Goal: Task Accomplishment & Management: Complete application form

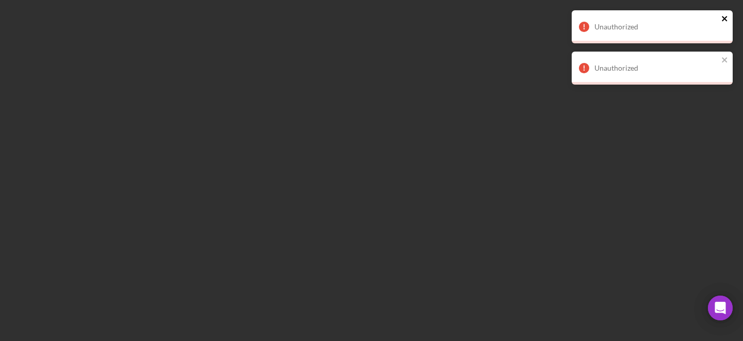
click at [725, 22] on icon "close" at bounding box center [724, 18] width 7 height 8
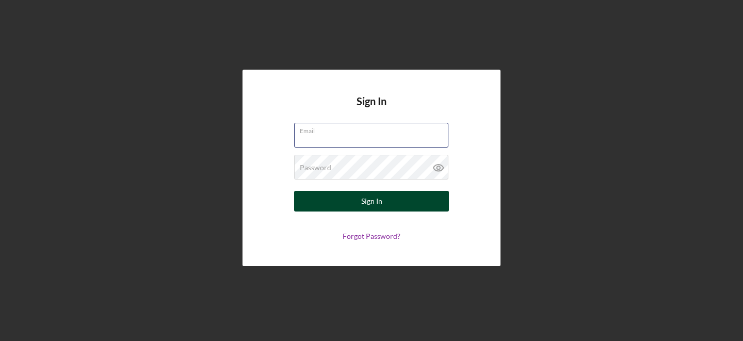
type input "punam@cicville.org"
click at [397, 198] on button "Sign In" at bounding box center [371, 201] width 155 height 21
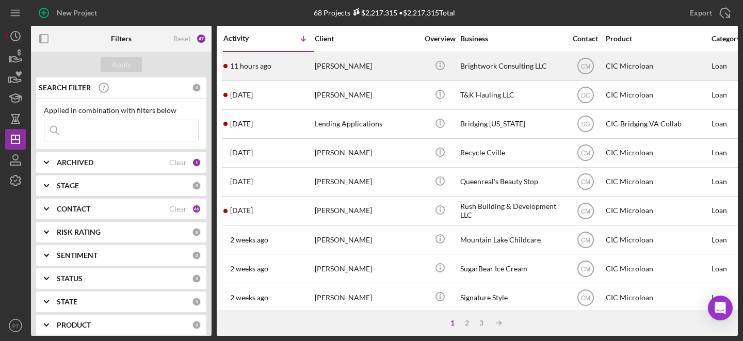
click at [326, 62] on div "[PERSON_NAME]" at bounding box center [366, 66] width 103 height 27
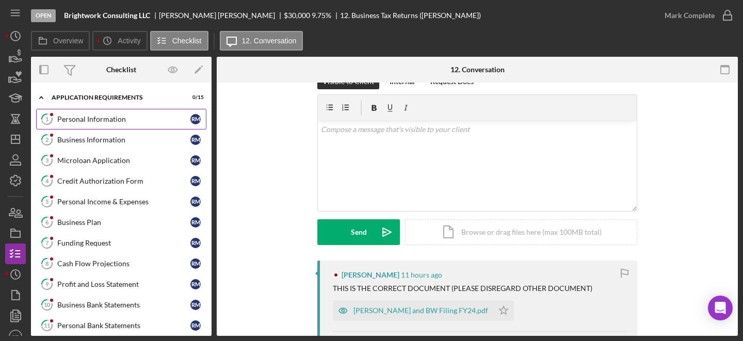
click at [127, 121] on div "Personal Information" at bounding box center [123, 119] width 133 height 8
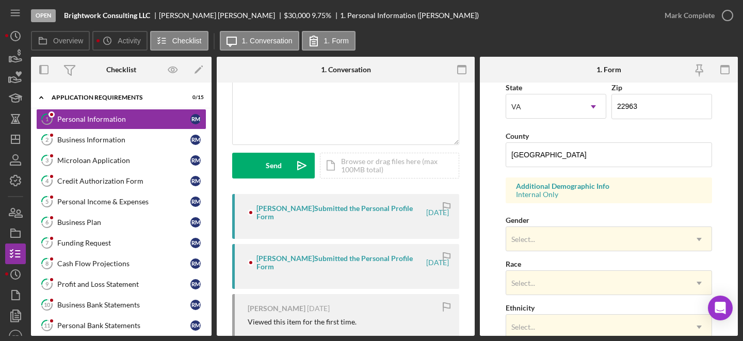
scroll to position [435, 0]
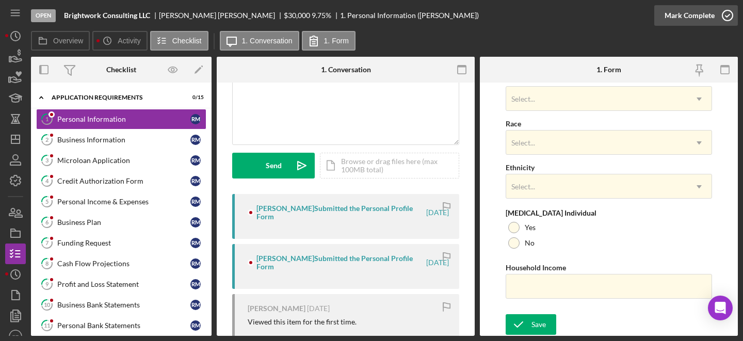
click at [675, 17] on icon "button" at bounding box center [727, 16] width 26 height 26
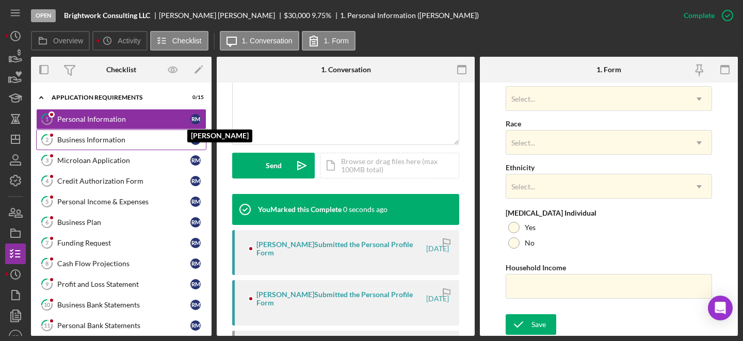
scroll to position [228, 0]
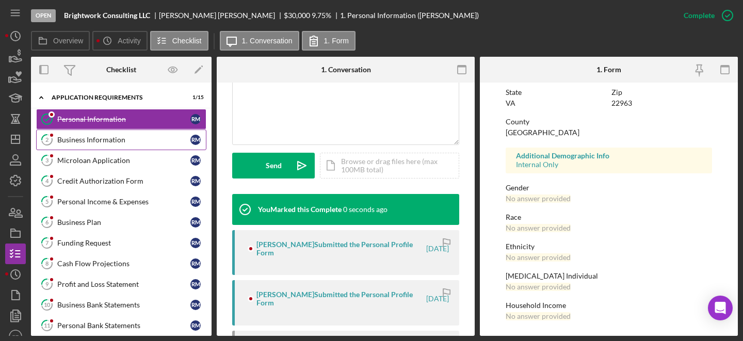
click at [70, 135] on link "2 Business Information R M" at bounding box center [121, 139] width 170 height 21
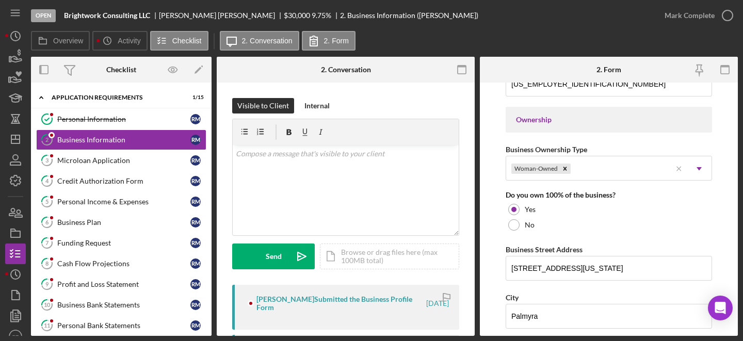
scroll to position [551, 0]
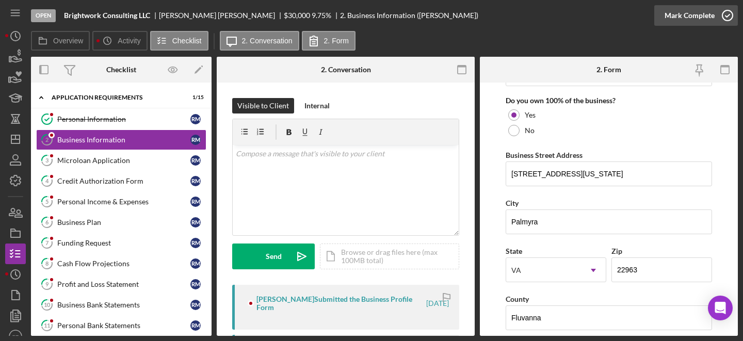
click at [675, 12] on div "Mark Complete" at bounding box center [696, 15] width 84 height 31
click at [675, 16] on icon "button" at bounding box center [727, 16] width 26 height 26
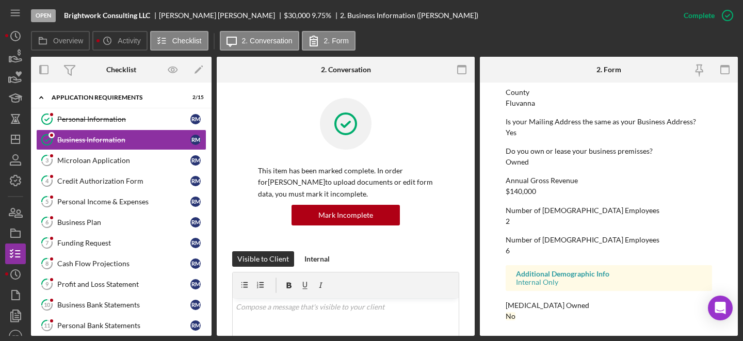
scroll to position [524, 0]
click at [107, 160] on div "Microloan Application" at bounding box center [123, 160] width 133 height 8
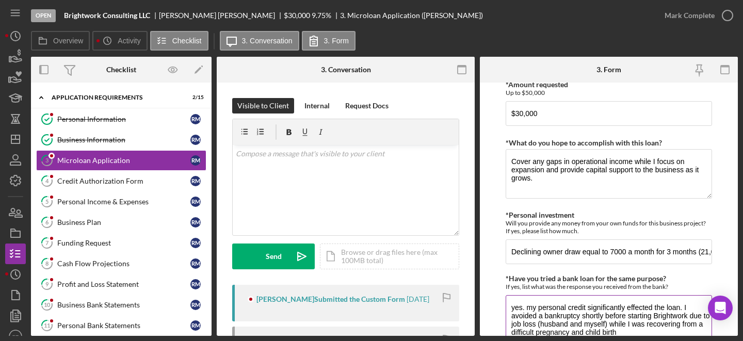
scroll to position [2266, 0]
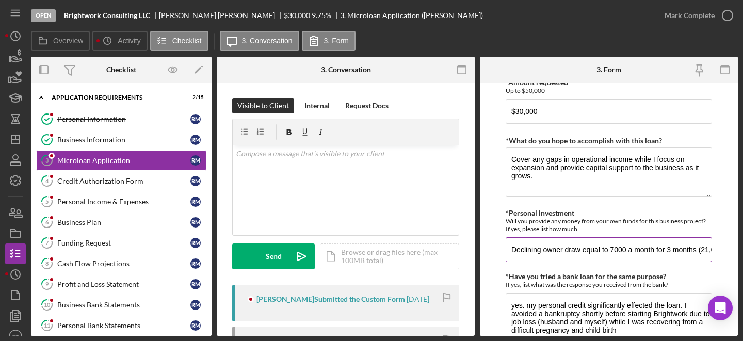
click at [657, 243] on input "Declining owner draw equal to 7000 a month for 3 months (21,000)" at bounding box center [608, 249] width 206 height 25
click at [675, 249] on input "Declining owner draw equal to 7000 a month for 3 months (21,000)" at bounding box center [608, 249] width 206 height 25
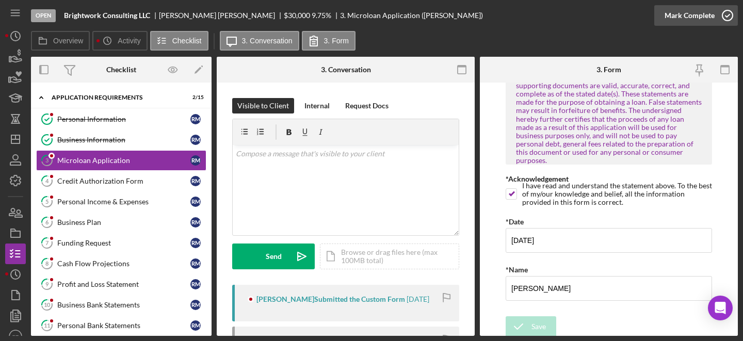
scroll to position [0, 0]
click at [675, 14] on icon "button" at bounding box center [727, 16] width 26 height 26
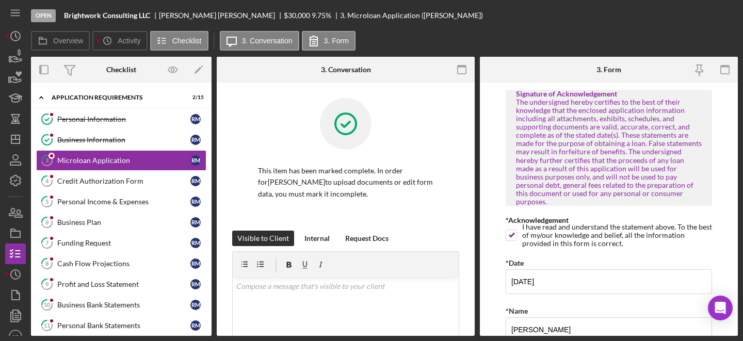
scroll to position [2739, 0]
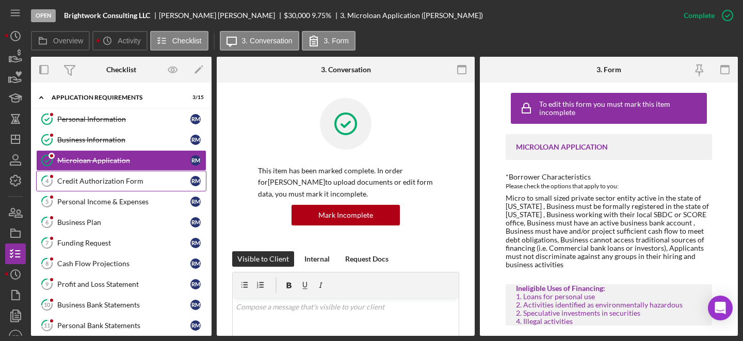
click at [86, 178] on div "Credit Authorization Form" at bounding box center [123, 181] width 133 height 8
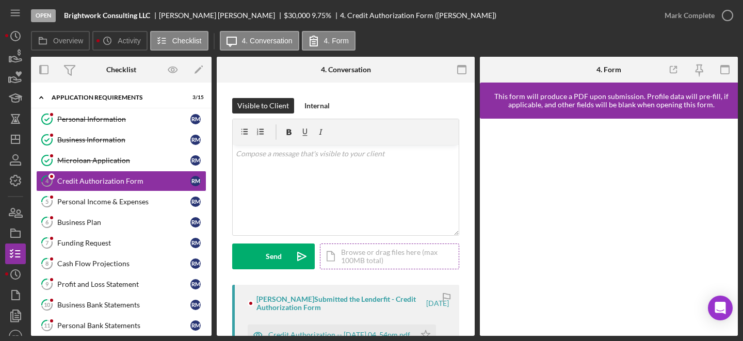
scroll to position [48, 0]
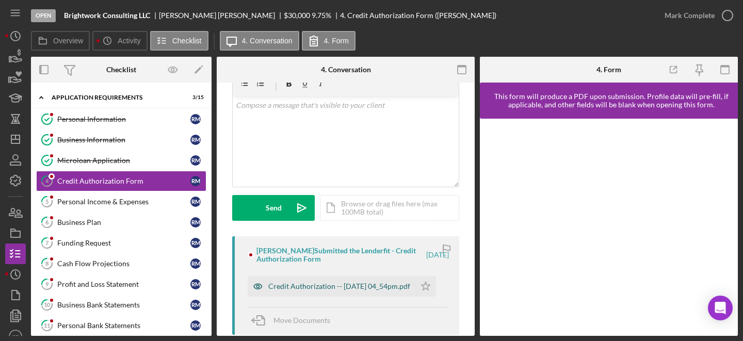
click at [332, 290] on div "Credit Authorization -- 2025-09-15 04_54pm.pdf" at bounding box center [339, 286] width 142 height 8
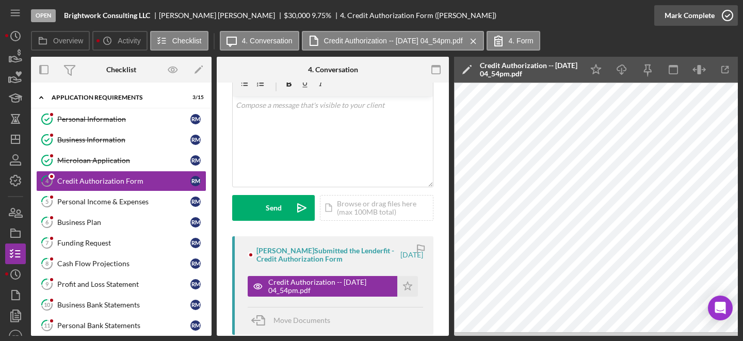
click at [675, 15] on icon "button" at bounding box center [727, 16] width 26 height 26
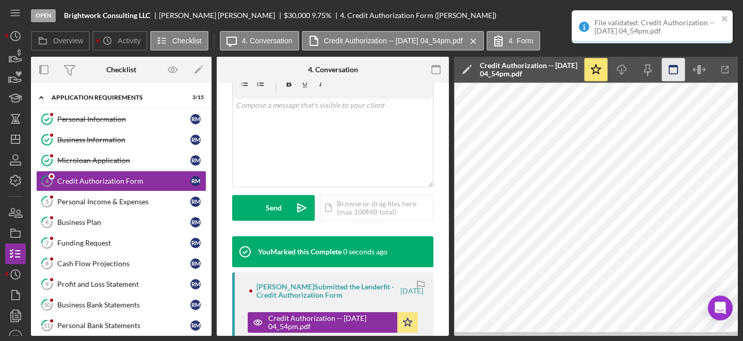
scroll to position [202, 0]
click at [135, 199] on div "Personal Income & Expenses" at bounding box center [123, 202] width 133 height 8
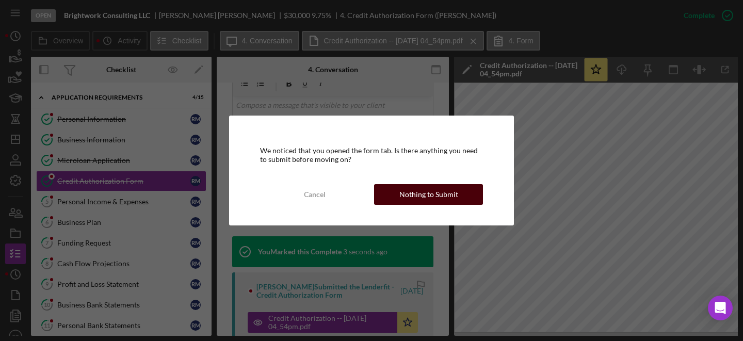
click at [393, 194] on button "Nothing to Submit" at bounding box center [428, 194] width 109 height 21
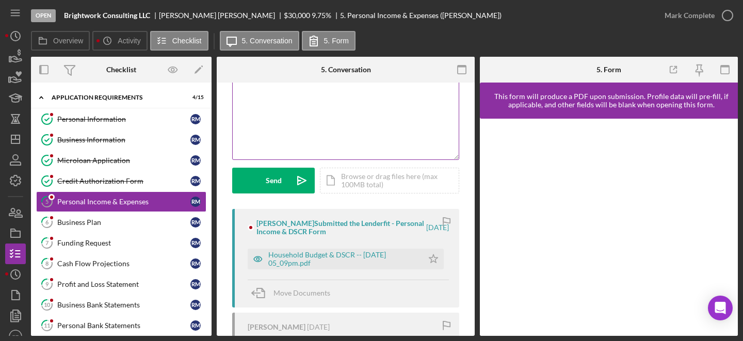
scroll to position [78, 0]
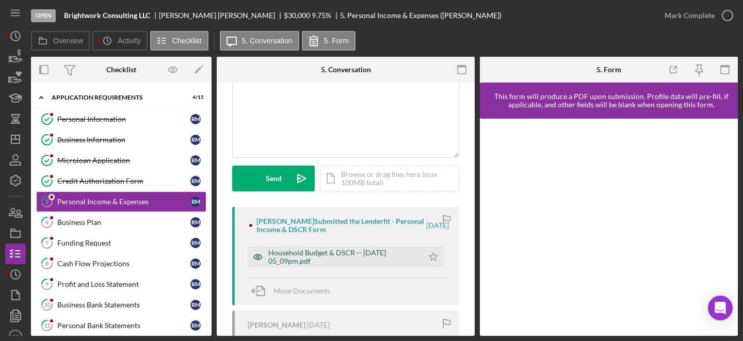
click at [348, 251] on div "Household Budget & DSCR -- 2025-09-15 05_09pm.pdf" at bounding box center [343, 257] width 150 height 17
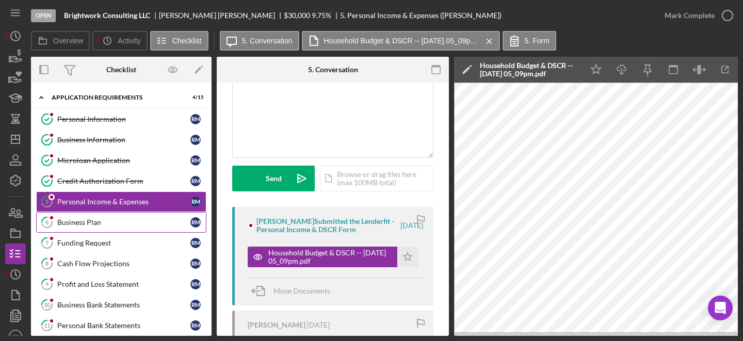
click at [127, 224] on div "Business Plan" at bounding box center [123, 222] width 133 height 8
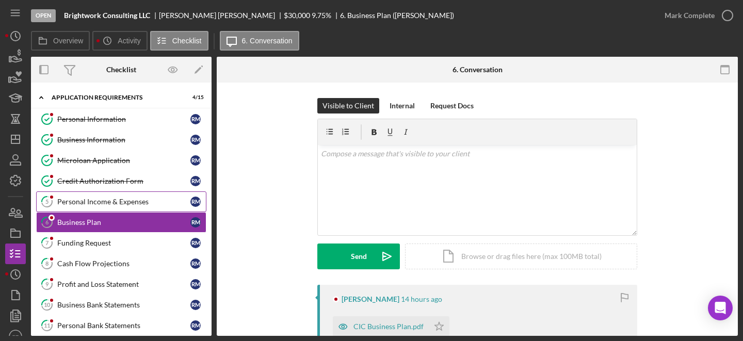
click at [116, 203] on div "Personal Income & Expenses" at bounding box center [123, 202] width 133 height 8
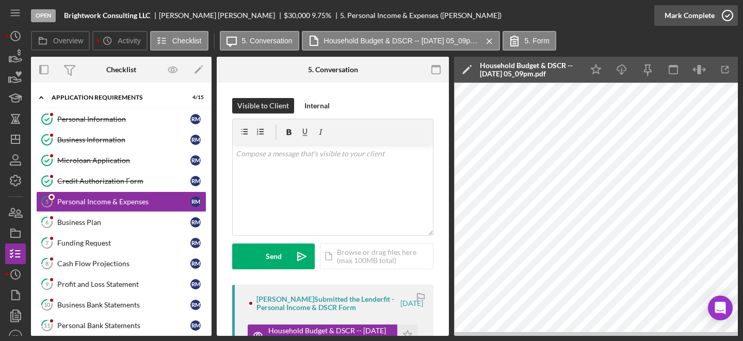
click at [675, 17] on icon "button" at bounding box center [727, 16] width 26 height 26
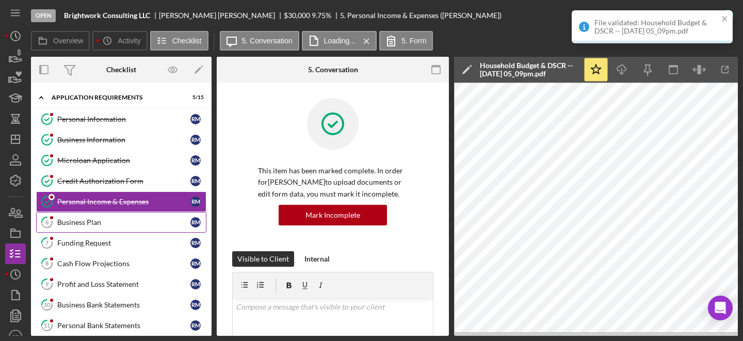
click at [79, 227] on link "6 Business Plan R M" at bounding box center [121, 222] width 170 height 21
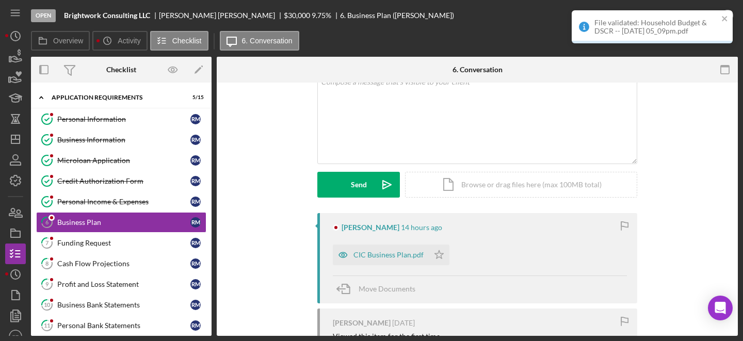
scroll to position [81, 0]
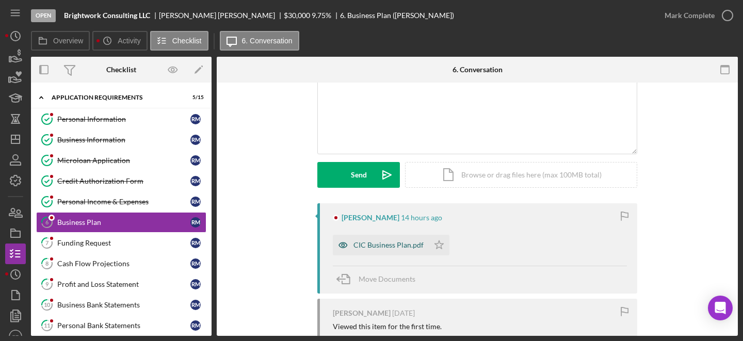
click at [372, 241] on div "CIC Business Plan.pdf" at bounding box center [388, 245] width 70 height 8
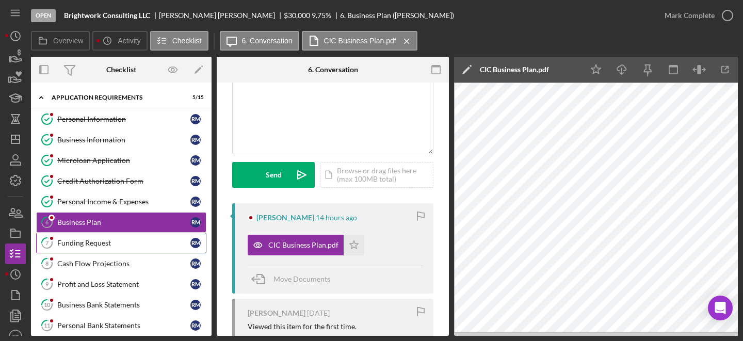
click at [131, 248] on link "7 Funding Request R M" at bounding box center [121, 243] width 170 height 21
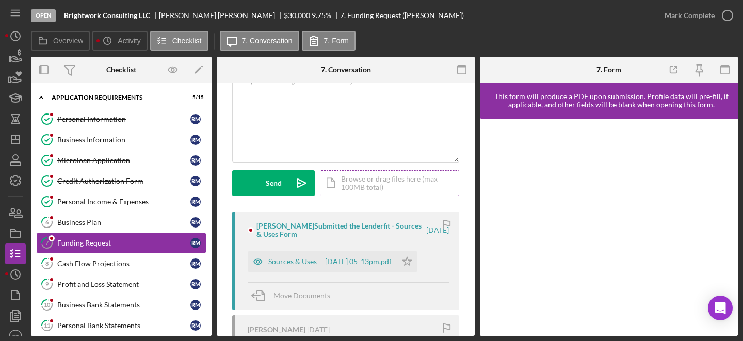
scroll to position [74, 0]
click at [333, 256] on div "Sources & Uses -- 2025-09-15 05_13pm.pdf" at bounding box center [329, 260] width 123 height 8
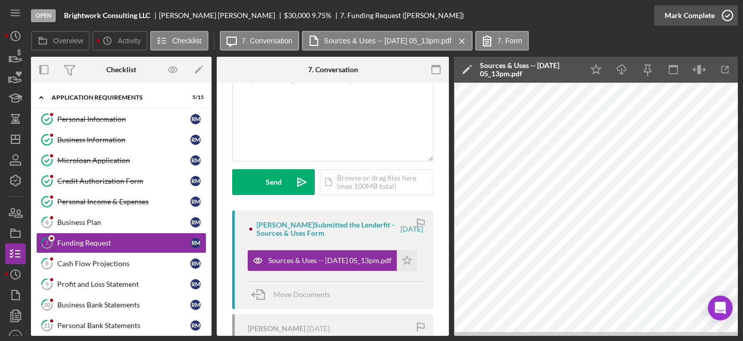
click at [675, 15] on icon "button" at bounding box center [727, 16] width 26 height 26
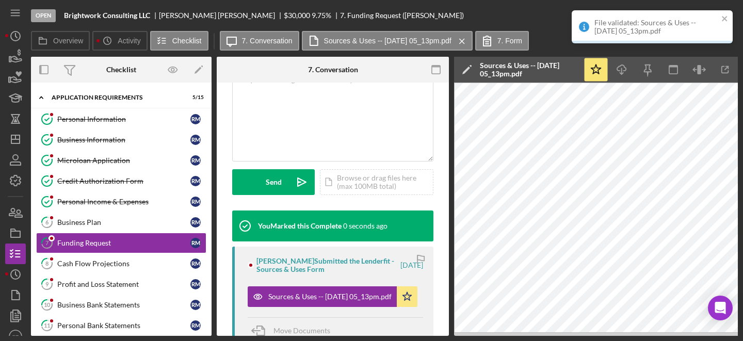
scroll to position [227, 0]
click at [135, 254] on link "8 Cash Flow Projections R M" at bounding box center [121, 263] width 170 height 21
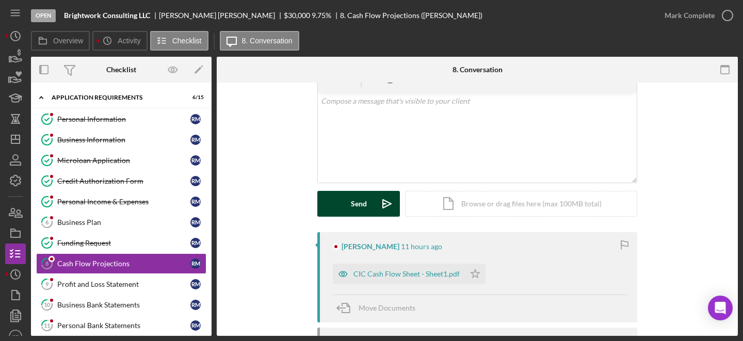
scroll to position [54, 0]
click at [384, 273] on div "CIC Cash Flow Sheet - Sheet1.pdf" at bounding box center [406, 273] width 106 height 8
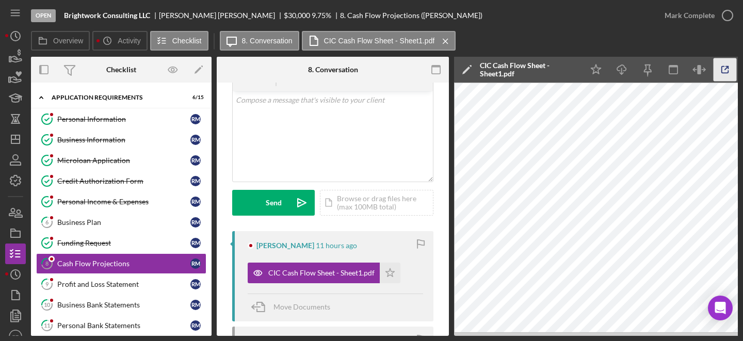
click at [675, 63] on icon "button" at bounding box center [724, 69] width 23 height 23
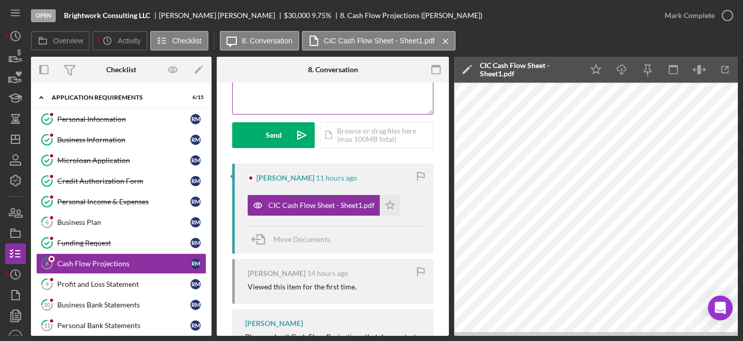
scroll to position [128, 0]
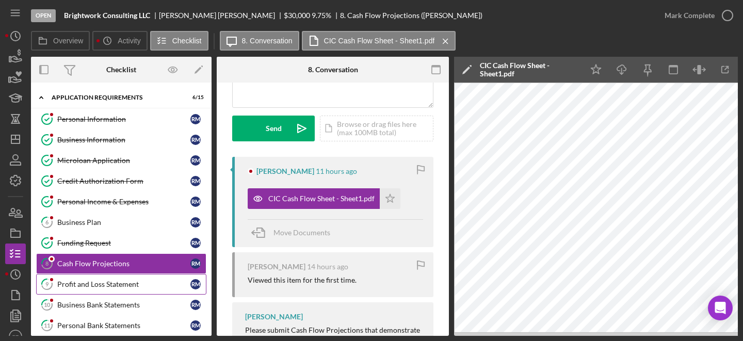
click at [114, 281] on div "Profit and Loss Statement" at bounding box center [123, 284] width 133 height 8
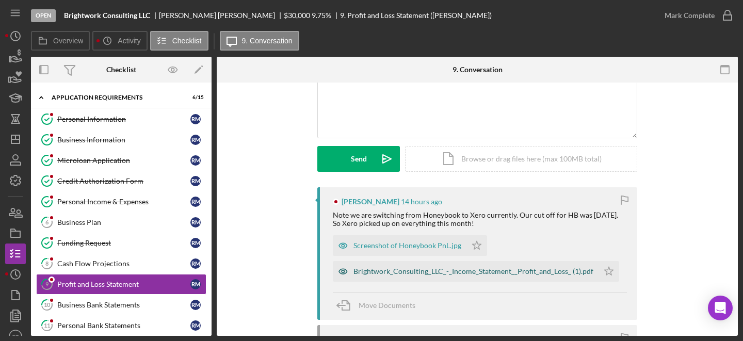
scroll to position [115, 0]
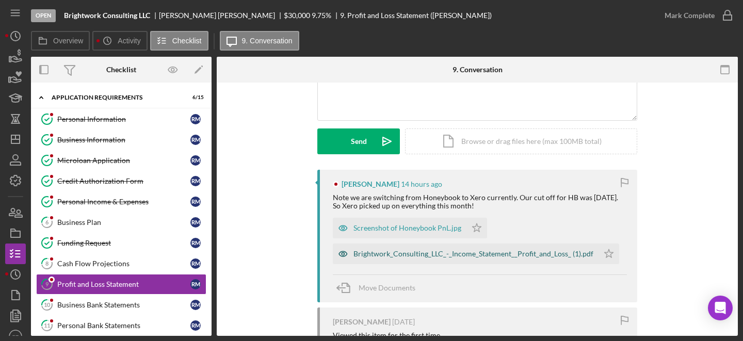
click at [398, 255] on div "Brightwork_Consulting_LLC_-_Income_Statement__Profit_and_Loss_ (1).pdf" at bounding box center [473, 254] width 240 height 8
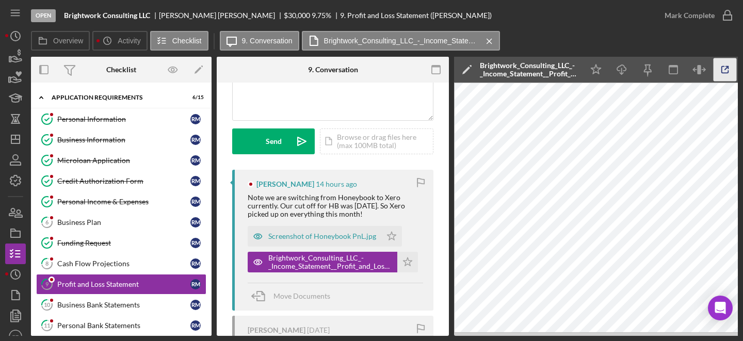
click at [675, 76] on icon "button" at bounding box center [724, 69] width 23 height 23
click at [324, 244] on div "Screenshot of Honeybook PnL.jpg" at bounding box center [315, 236] width 134 height 21
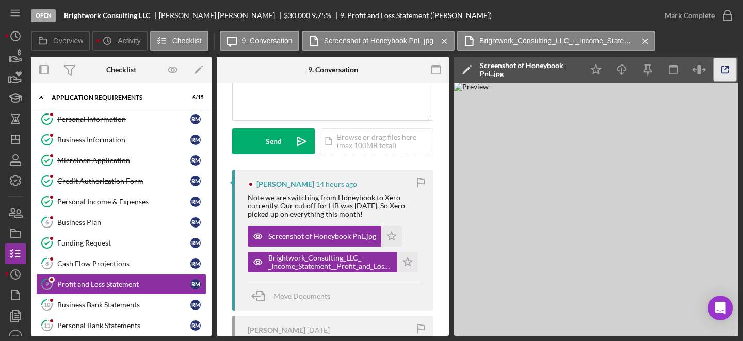
click at [675, 75] on icon "button" at bounding box center [724, 69] width 23 height 23
click at [394, 230] on icon "Icon/Star" at bounding box center [391, 236] width 21 height 21
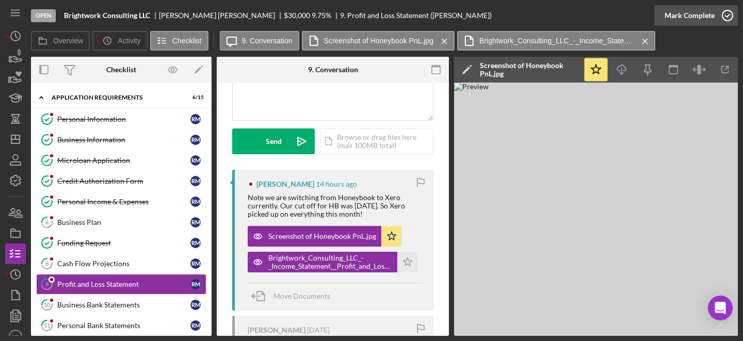
click at [675, 19] on icon "button" at bounding box center [727, 16] width 26 height 26
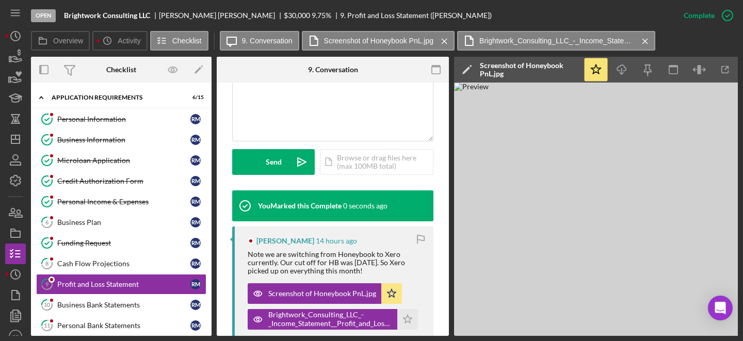
scroll to position [268, 0]
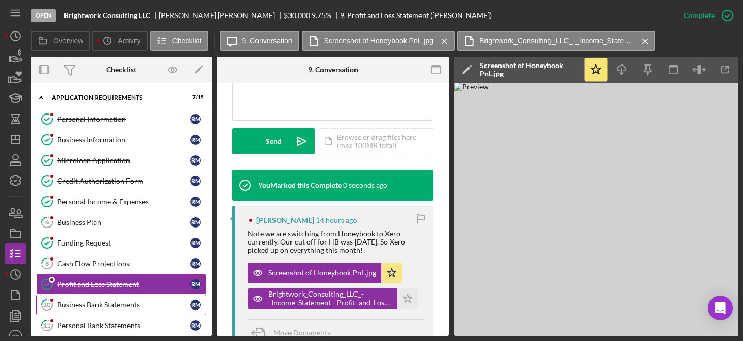
click at [130, 303] on div "Business Bank Statements" at bounding box center [123, 305] width 133 height 8
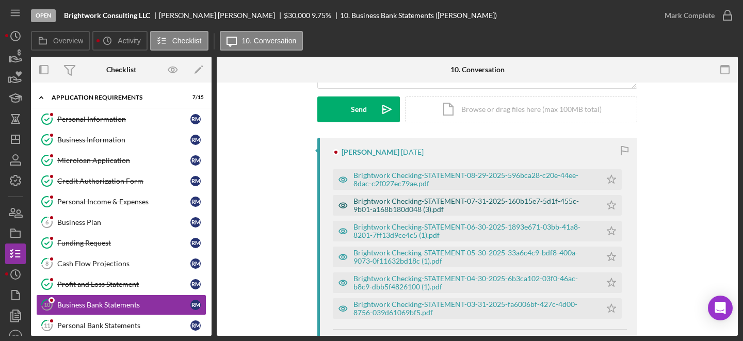
scroll to position [146, 0]
click at [401, 175] on div "Brightwork Checking-STATEMENT-08-29-2025-596bca28-c20e-44ee-8dac-c2f027ec79ae.p…" at bounding box center [474, 180] width 242 height 17
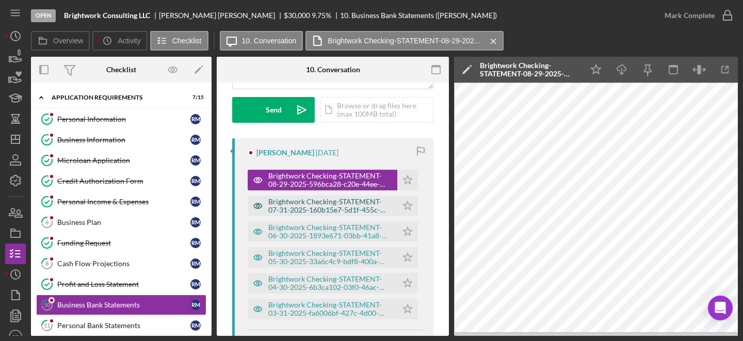
click at [320, 206] on div "Brightwork Checking-STATEMENT-07-31-2025-160b15e7-5d1f-455c-9b01-a168b180d048 (…" at bounding box center [330, 206] width 124 height 17
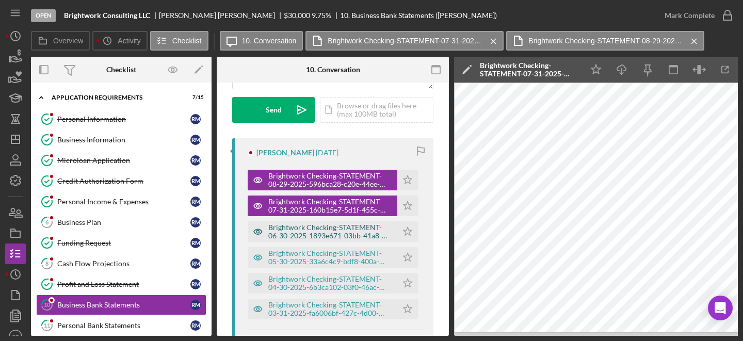
click at [319, 232] on div "Brightwork Checking-STATEMENT-06-30-2025-1893e671-03bb-41a8-8201-7ff13d9ce4c5 (…" at bounding box center [330, 231] width 124 height 17
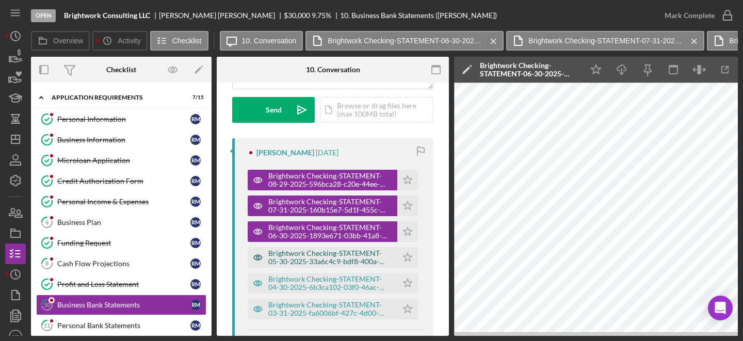
click at [309, 258] on div "Brightwork Checking-STATEMENT-05-30-2025-33a6c4c9-bdf8-400a-9073-0f11632bd18c (…" at bounding box center [330, 257] width 124 height 17
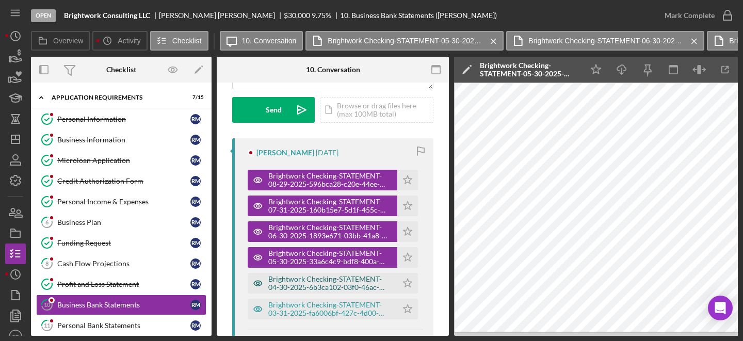
click at [303, 283] on div "Brightwork Checking-STATEMENT-04-30-2025-6b3ca102-03f0-46ac-b8c9-dbb5f4826100 (…" at bounding box center [330, 283] width 124 height 17
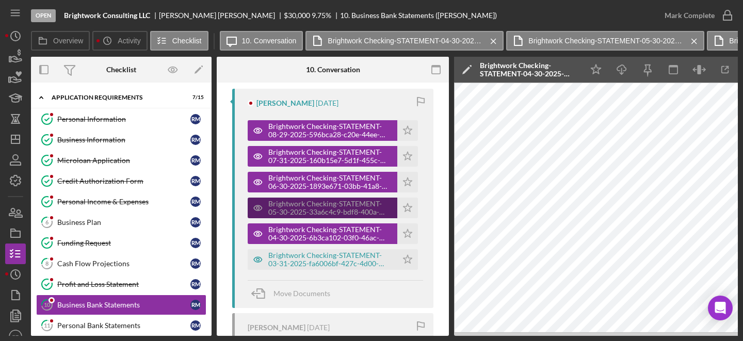
scroll to position [204, 0]
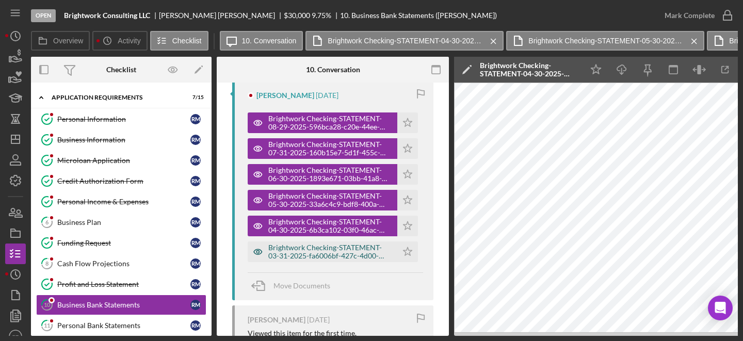
click at [304, 251] on div "Brightwork Checking-STATEMENT-03-31-2025-fa6006bf-427c-4d00-8756-039d61069bf5.p…" at bounding box center [330, 251] width 124 height 17
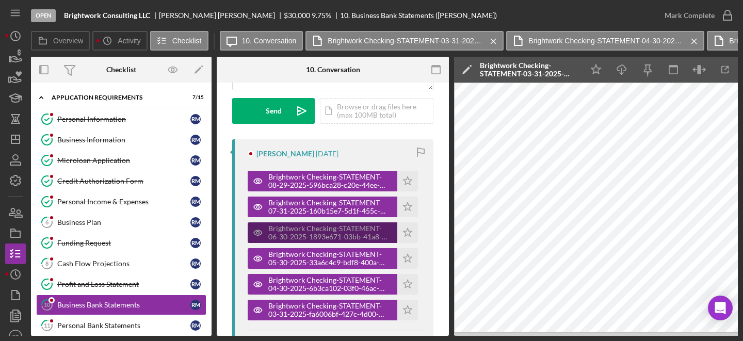
scroll to position [138, 0]
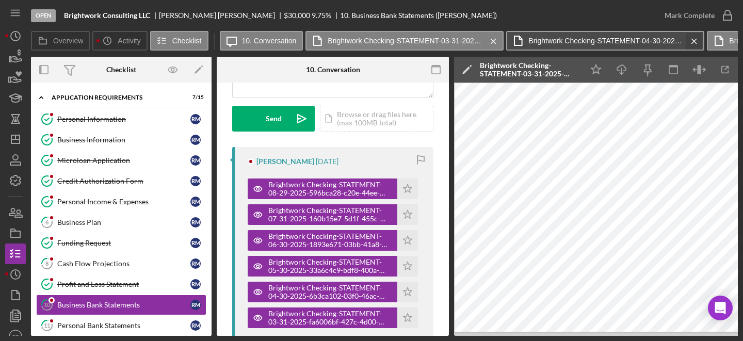
click at [675, 40] on icon "Icon/Menu Close" at bounding box center [694, 41] width 18 height 26
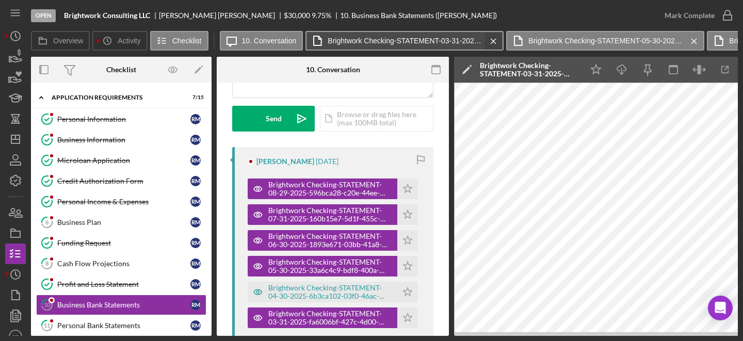
click at [491, 43] on g at bounding box center [493, 41] width 5 height 5
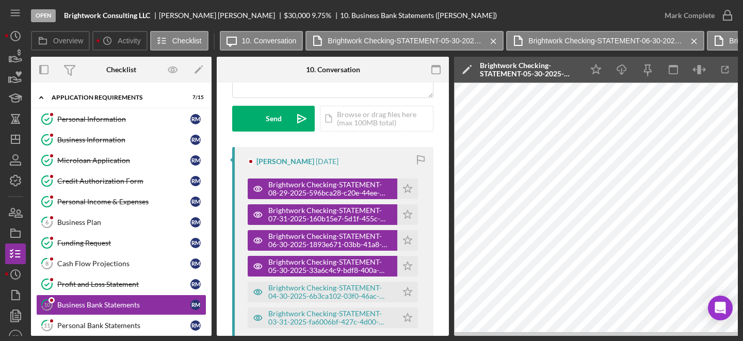
click at [491, 43] on g at bounding box center [493, 41] width 5 height 5
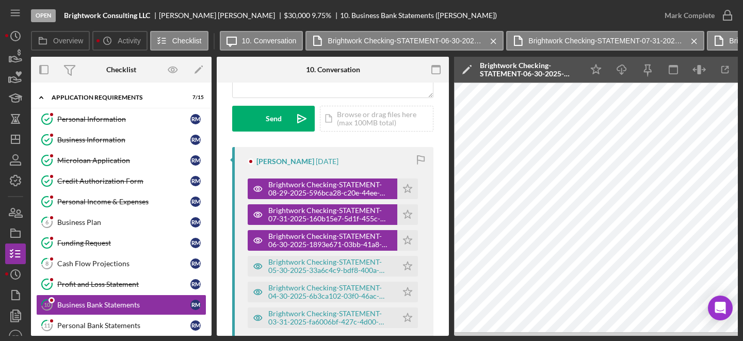
click at [491, 43] on g at bounding box center [493, 41] width 5 height 5
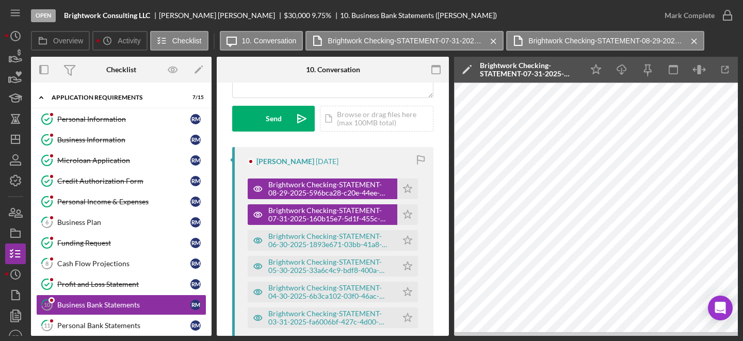
click at [491, 43] on g at bounding box center [493, 41] width 5 height 5
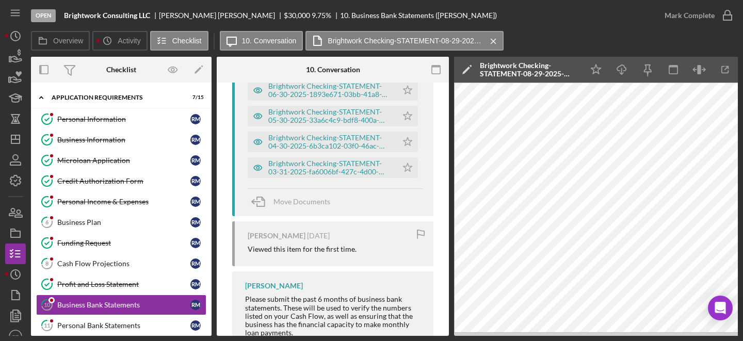
scroll to position [220, 0]
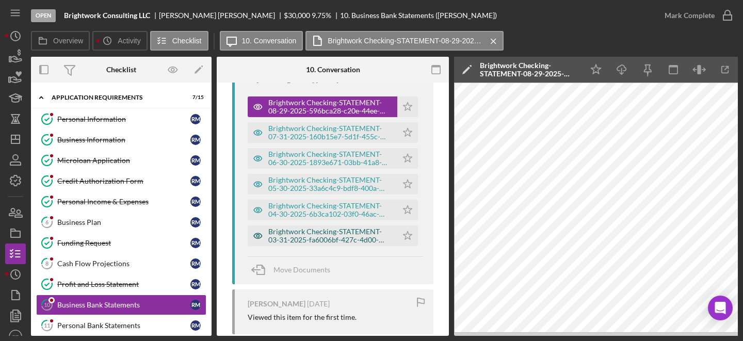
click at [348, 234] on div "Brightwork Checking-STATEMENT-03-31-2025-fa6006bf-427c-4d00-8756-039d61069bf5.p…" at bounding box center [330, 235] width 124 height 17
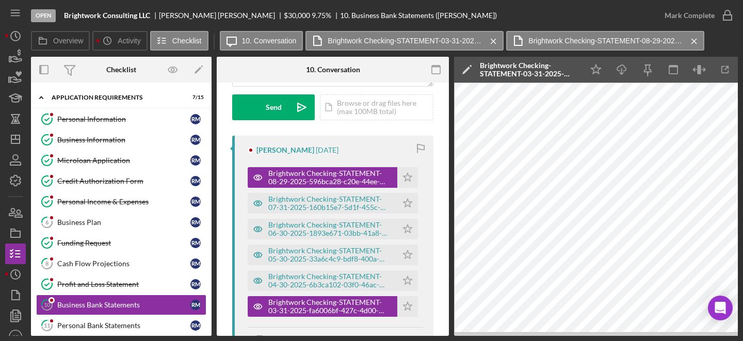
scroll to position [142, 0]
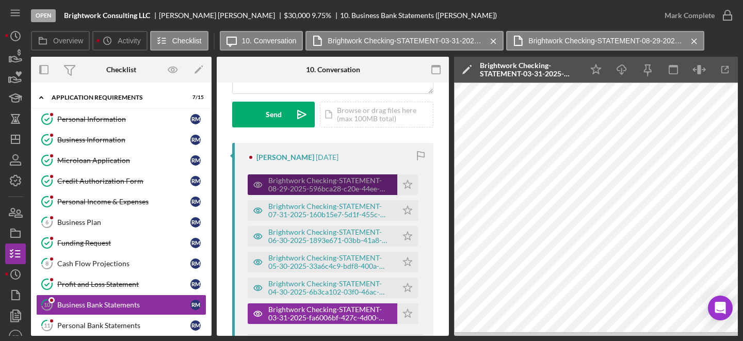
click at [363, 183] on div "Brightwork Checking-STATEMENT-08-29-2025-596bca28-c20e-44ee-8dac-c2f027ec79ae.p…" at bounding box center [330, 184] width 124 height 17
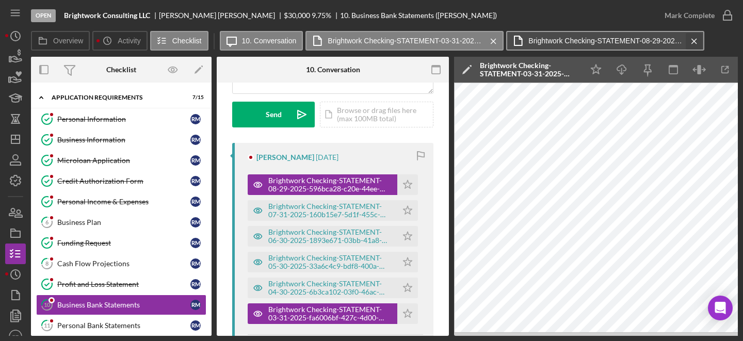
click at [675, 41] on icon "Icon/Menu Close" at bounding box center [694, 41] width 18 height 26
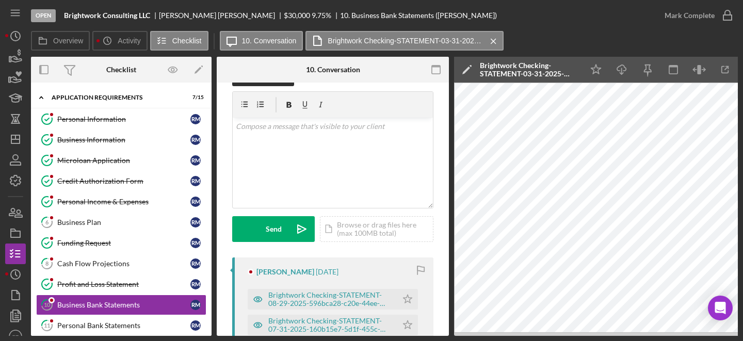
scroll to position [0, 0]
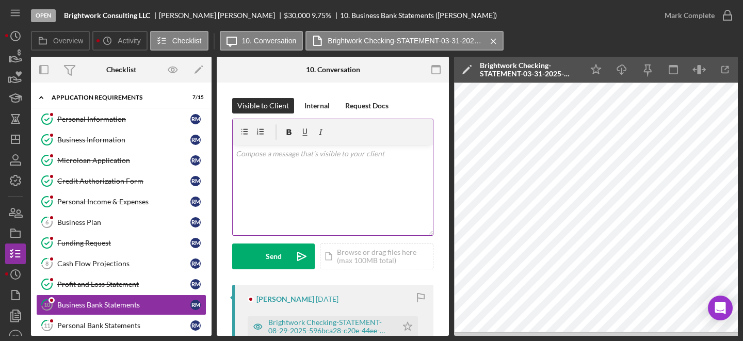
click at [321, 187] on div "v Color teal Color pink Remove color Add row above Add row below Add column bef…" at bounding box center [333, 190] width 200 height 90
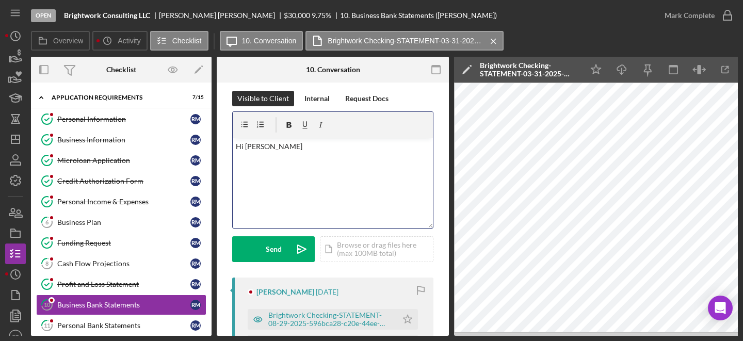
scroll to position [2, 0]
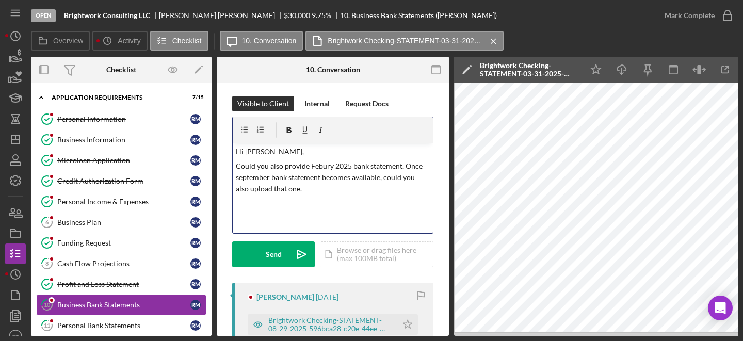
click at [287, 173] on p "Could you also provide Febury 2025 bank statement. Once september bank statemen…" at bounding box center [333, 177] width 194 height 35
copy p "Could you also provide Febury 2025 bank statement. Once september bank statemen…"
click at [278, 179] on p "Could you also provide Febury 2025 bank statement. Once september bank statemen…" at bounding box center [333, 177] width 194 height 35
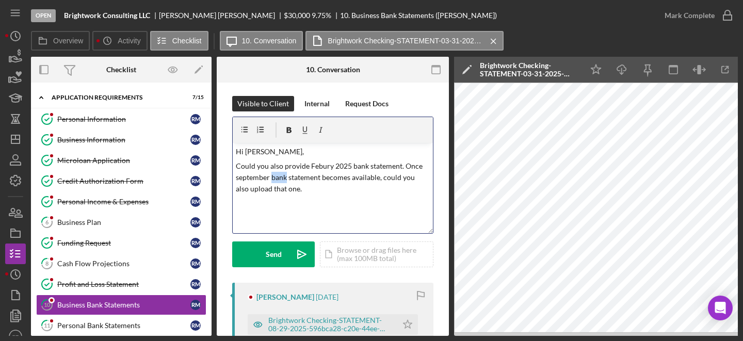
click at [278, 179] on p "Could you also provide Febury 2025 bank statement. Once september bank statemen…" at bounding box center [333, 177] width 194 height 35
click at [236, 166] on p "Could you also provide the February 2025 bank statement? Once the September ban…" at bounding box center [333, 177] width 194 height 35
click at [293, 165] on p "Thank you for the documents. Could you also provide the February 2025 bank stat…" at bounding box center [333, 177] width 194 height 35
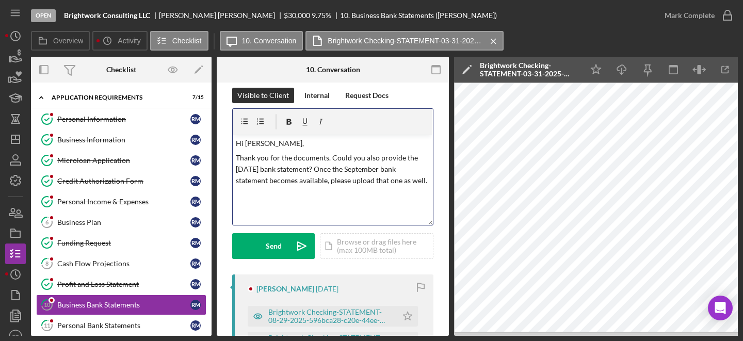
scroll to position [11, 0]
click at [298, 201] on div "v Color teal Color pink Remove color Add row above Add row below Add column bef…" at bounding box center [333, 179] width 200 height 90
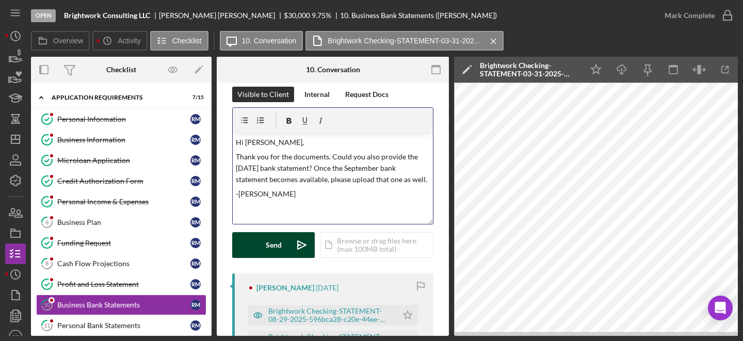
click at [277, 250] on div "Send" at bounding box center [274, 245] width 16 height 26
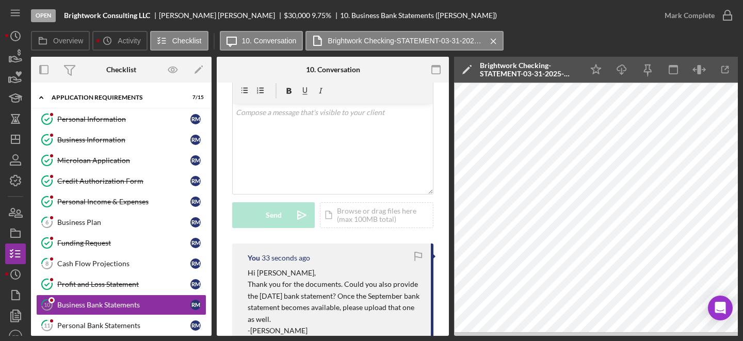
scroll to position [43, 0]
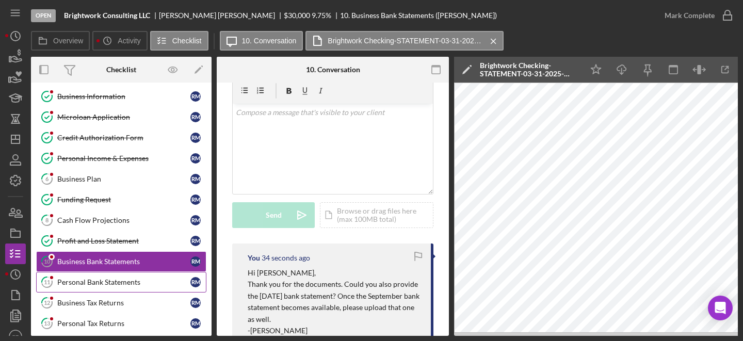
click at [117, 284] on div "Personal Bank Statements" at bounding box center [123, 282] width 133 height 8
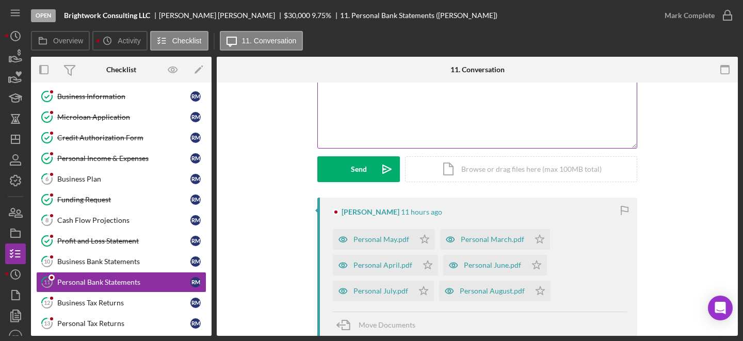
scroll to position [90, 0]
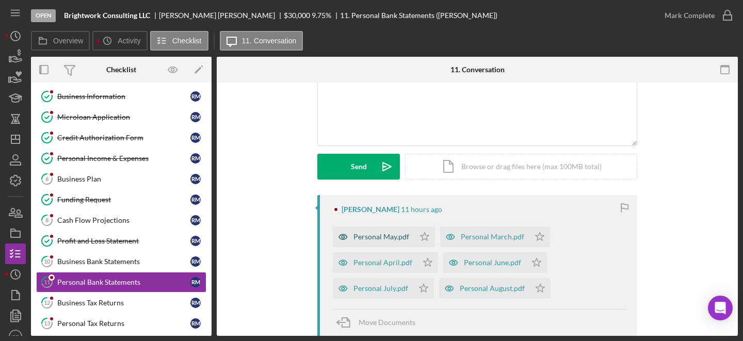
click at [387, 237] on div "Personal May.pdf" at bounding box center [381, 237] width 56 height 8
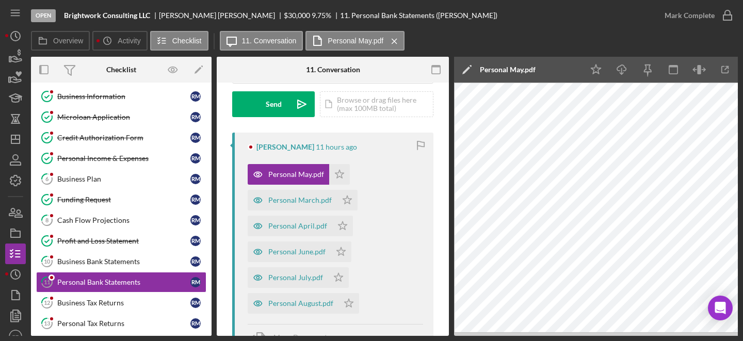
scroll to position [154, 0]
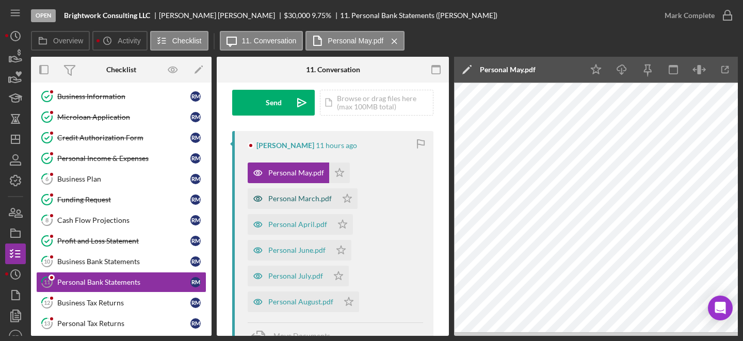
click at [316, 196] on div "Personal March.pdf" at bounding box center [299, 198] width 63 height 8
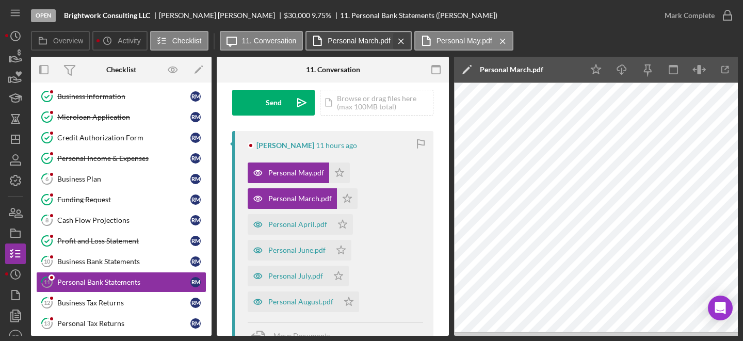
click at [400, 41] on icon "Icon/Menu Close" at bounding box center [401, 41] width 18 height 26
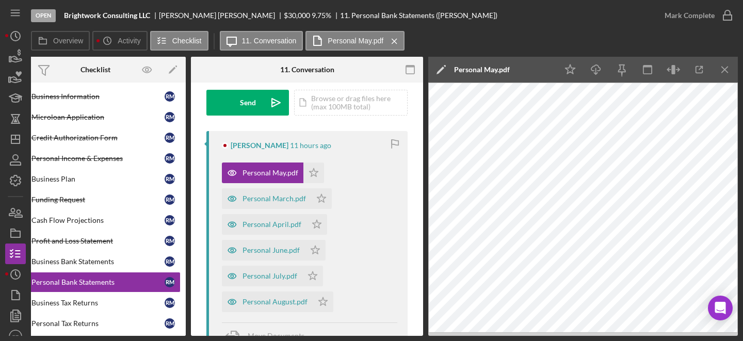
scroll to position [0, 15]
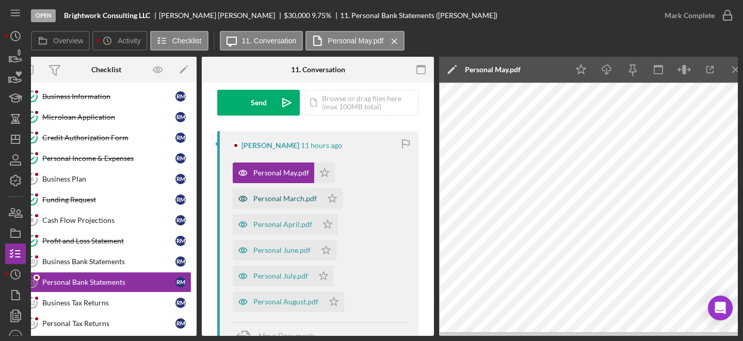
click at [273, 199] on div "Personal March.pdf" at bounding box center [284, 198] width 63 height 8
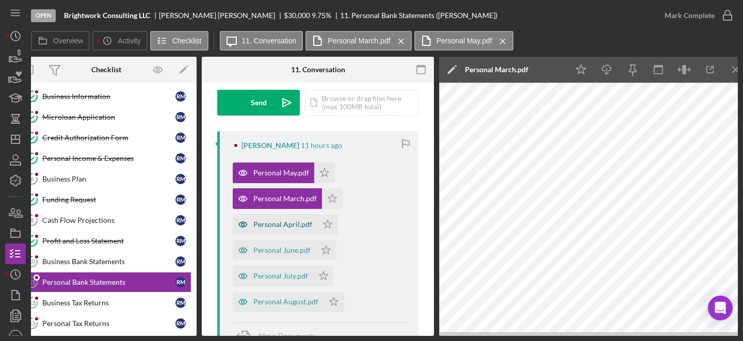
click at [265, 231] on div "Personal April.pdf" at bounding box center [275, 224] width 85 height 21
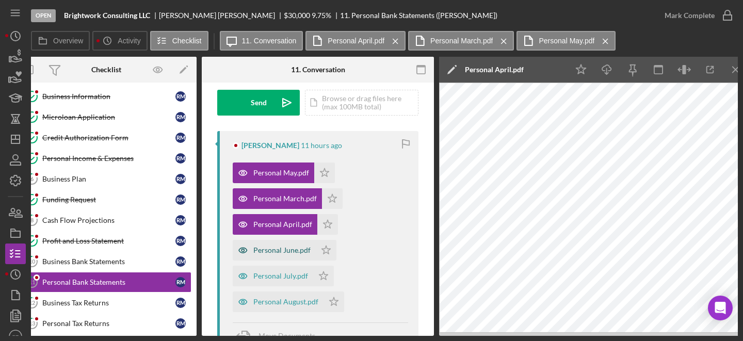
click at [270, 252] on div "Personal June.pdf" at bounding box center [281, 250] width 57 height 8
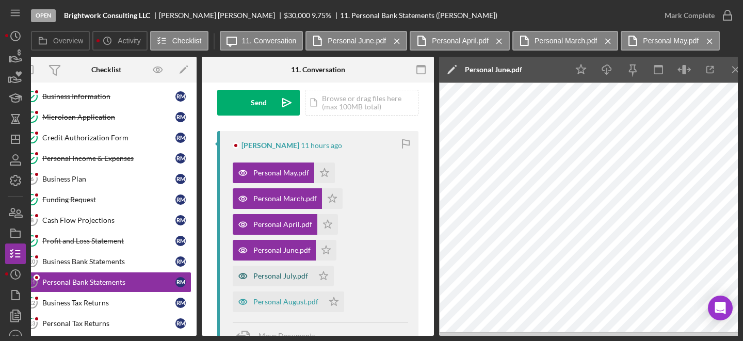
click at [277, 277] on div "Personal July.pdf" at bounding box center [280, 276] width 55 height 8
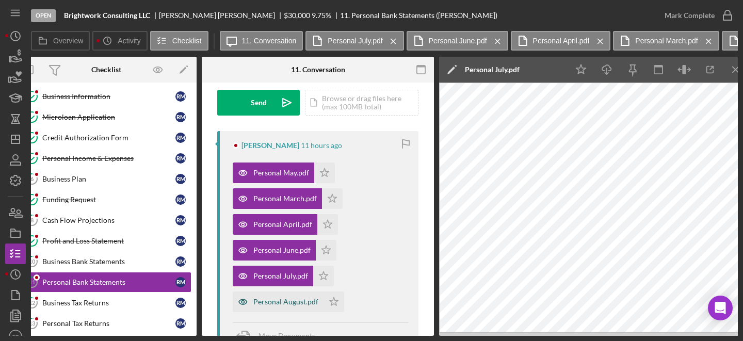
click at [256, 303] on div "Personal August.pdf" at bounding box center [285, 302] width 65 height 8
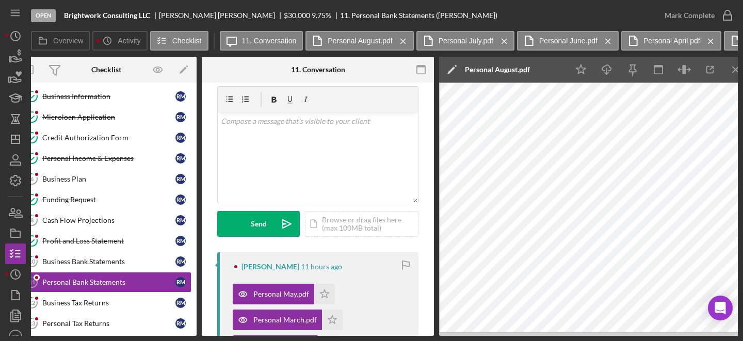
scroll to position [0, 0]
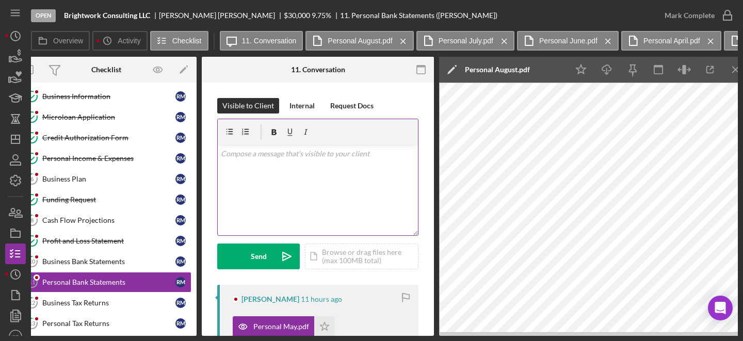
click at [341, 175] on div "v Color teal Color pink Remove color Add row above Add row below Add column bef…" at bounding box center [318, 190] width 200 height 90
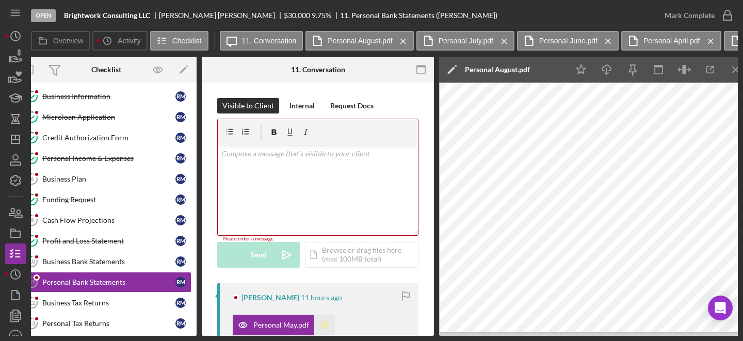
click at [324, 309] on icon "Icon/Star" at bounding box center [324, 325] width 21 height 21
click at [675, 15] on icon "button" at bounding box center [727, 16] width 26 height 26
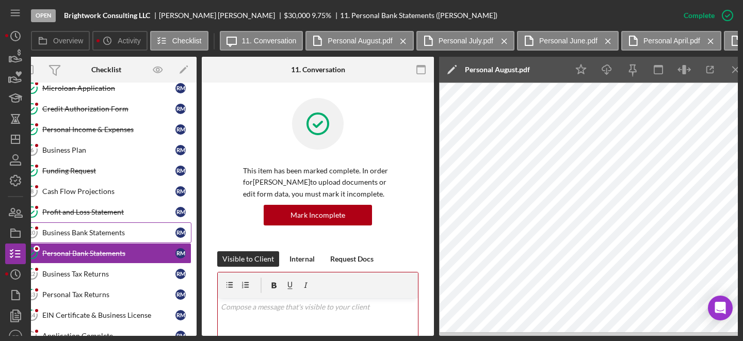
scroll to position [73, 0]
click at [86, 274] on div "Business Tax Returns" at bounding box center [108, 273] width 133 height 8
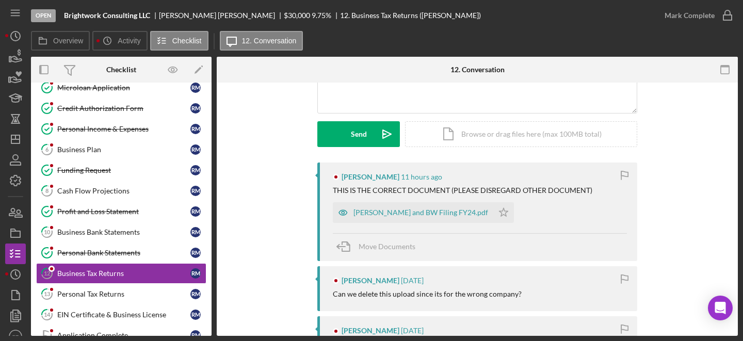
scroll to position [122, 0]
click at [392, 215] on div "[PERSON_NAME] and BW Filing FY24.pdf" at bounding box center [420, 213] width 135 height 8
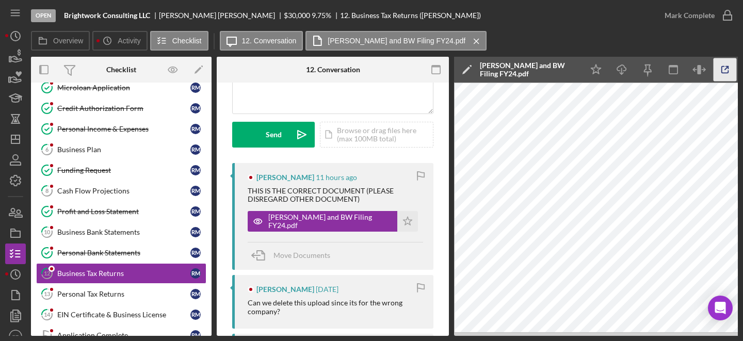
click at [675, 76] on icon "button" at bounding box center [724, 69] width 23 height 23
click at [397, 216] on icon "Icon/Star" at bounding box center [407, 221] width 21 height 21
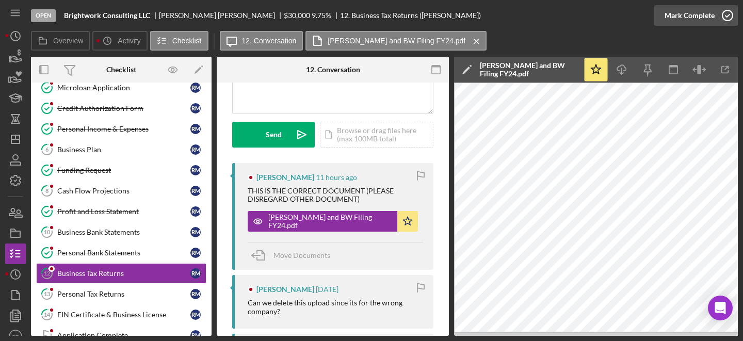
click at [675, 14] on icon "button" at bounding box center [727, 16] width 26 height 26
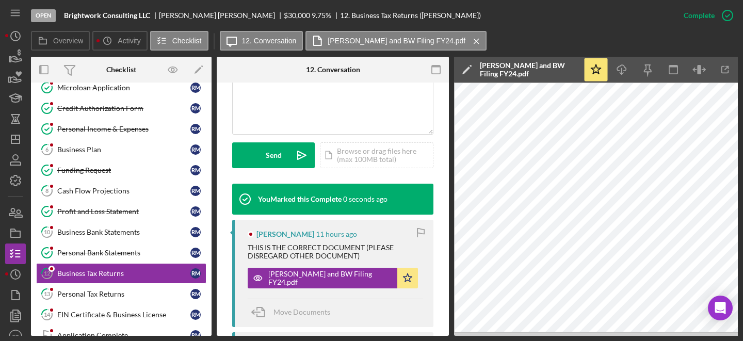
scroll to position [275, 0]
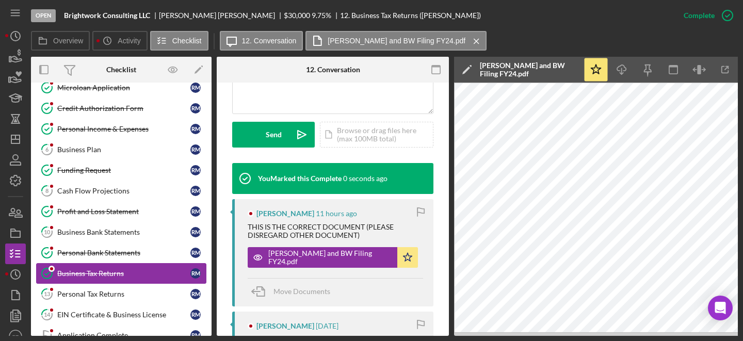
click at [96, 283] on link "Business Tax Returns Business Tax Returns R M" at bounding box center [121, 273] width 170 height 21
click at [99, 291] on div "Personal Tax Returns" at bounding box center [123, 294] width 133 height 8
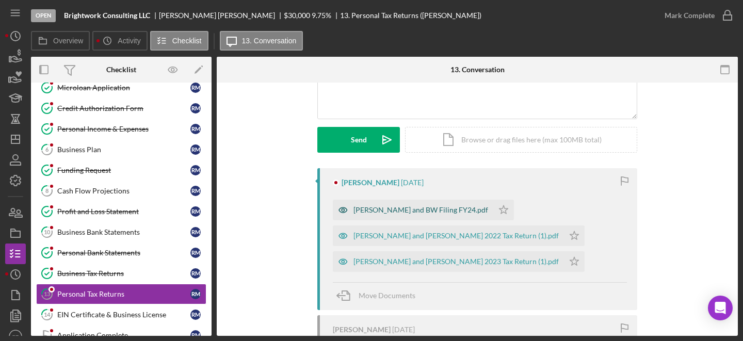
scroll to position [119, 0]
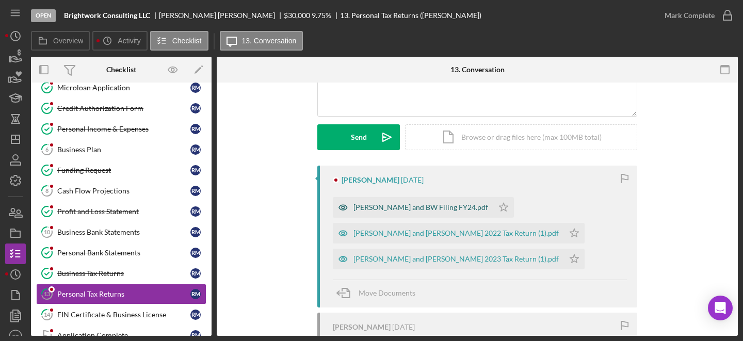
click at [407, 208] on div "[PERSON_NAME] and BW Filing FY24.pdf" at bounding box center [420, 207] width 135 height 8
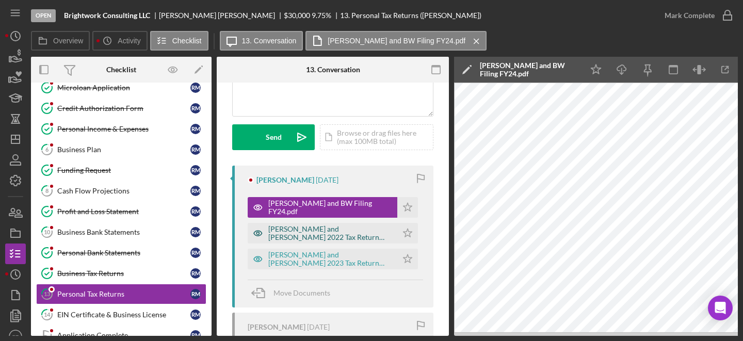
click at [322, 239] on div "Rachel M and Brian J Moynihan's 2022 Tax Return (1).pdf" at bounding box center [330, 233] width 124 height 17
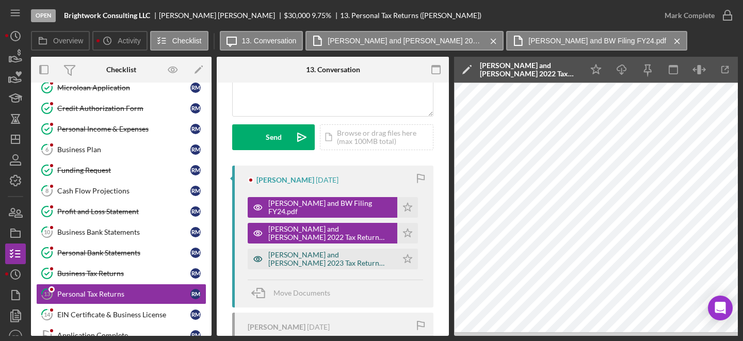
click at [302, 261] on div "Rachel M and Brian J Moynihan's 2023 Tax Return (1).pdf" at bounding box center [330, 259] width 124 height 17
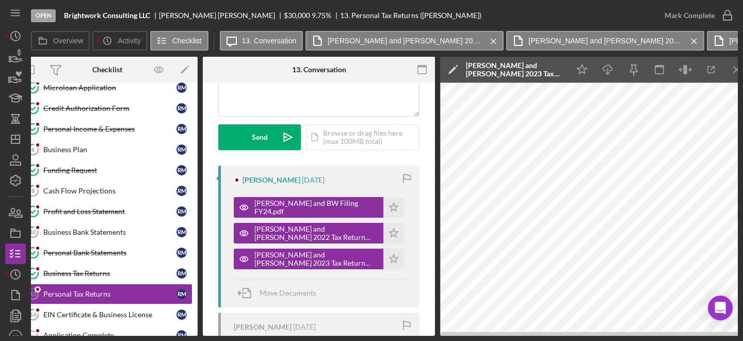
scroll to position [0, 24]
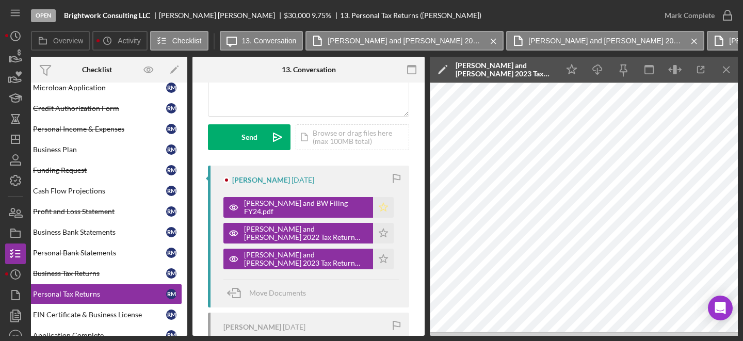
click at [373, 204] on icon "Icon/Star" at bounding box center [383, 207] width 21 height 21
click at [675, 14] on icon "button" at bounding box center [727, 16] width 26 height 26
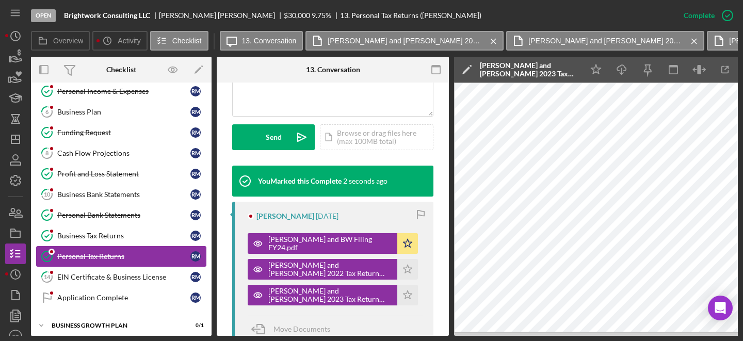
scroll to position [111, 0]
click at [116, 277] on div "EIN Certificate & Business License" at bounding box center [123, 276] width 133 height 8
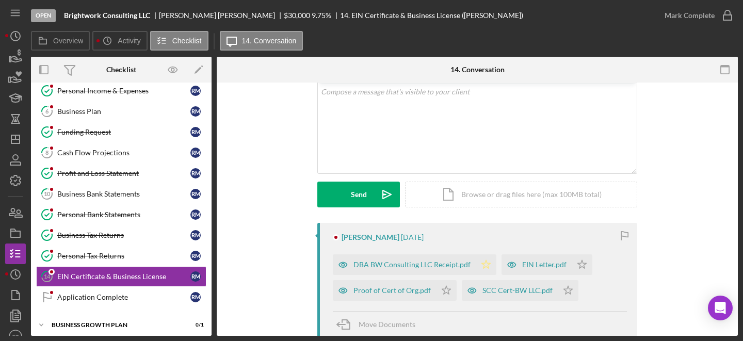
scroll to position [63, 0]
click at [543, 262] on div "EIN Letter.pdf" at bounding box center [544, 263] width 44 height 8
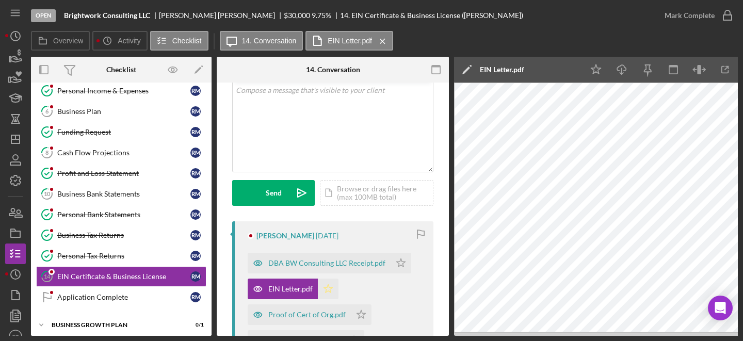
click at [333, 289] on icon "Icon/Star" at bounding box center [328, 288] width 21 height 21
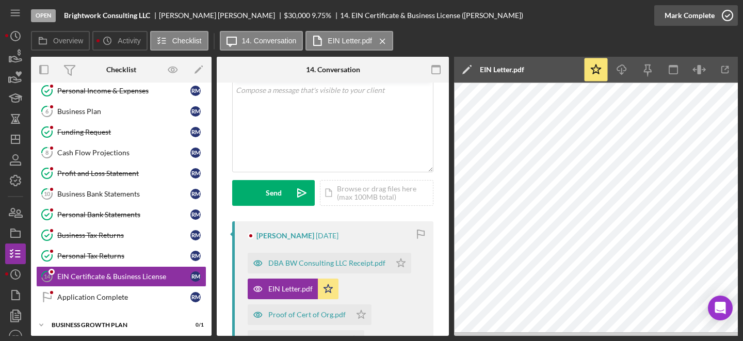
click at [675, 21] on icon "button" at bounding box center [727, 16] width 26 height 26
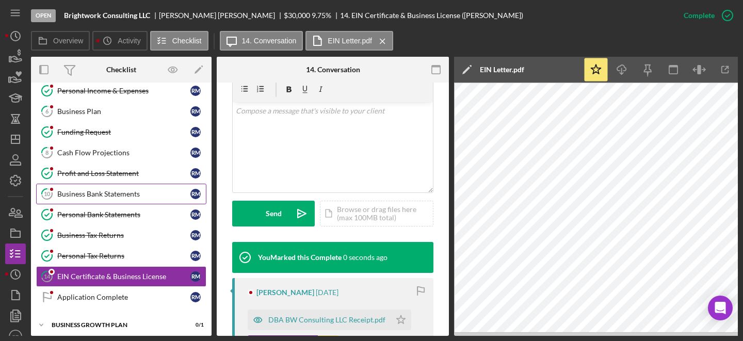
scroll to position [217, 0]
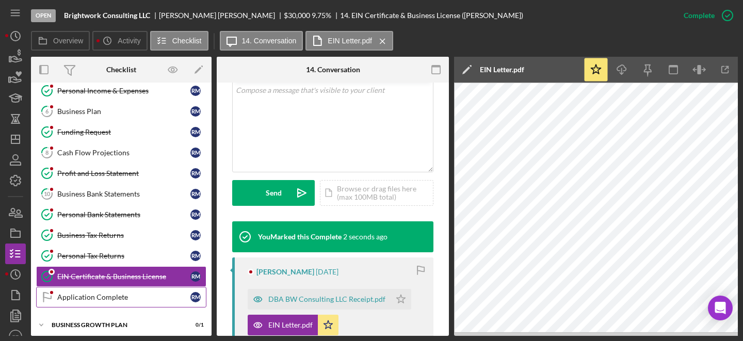
click at [90, 299] on div "Application Complete" at bounding box center [123, 297] width 133 height 8
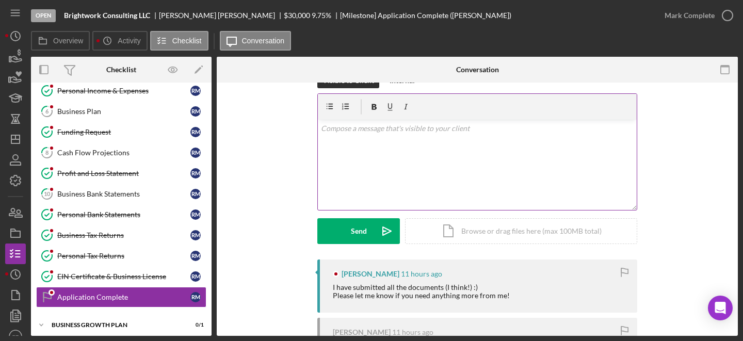
scroll to position [26, 0]
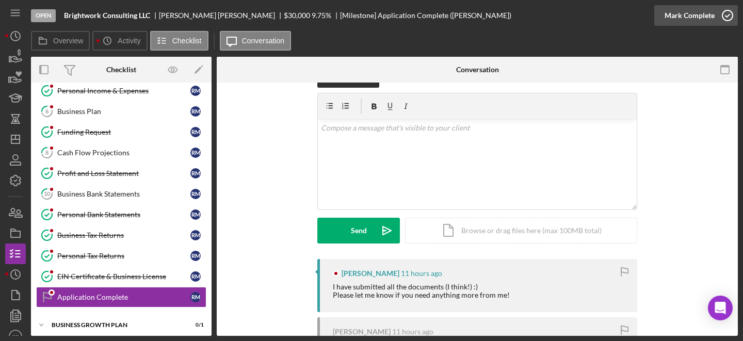
click at [675, 16] on icon "button" at bounding box center [727, 16] width 26 height 26
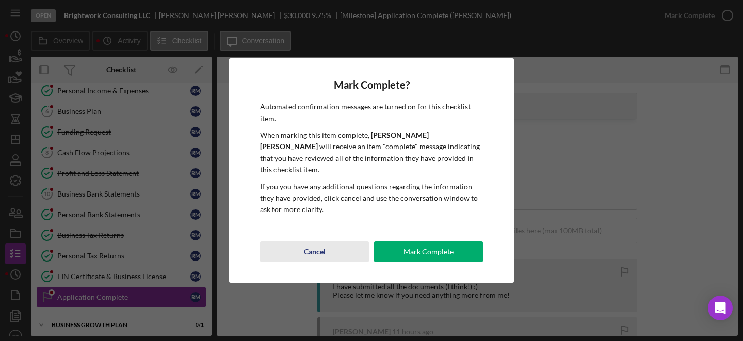
click at [322, 243] on div "Cancel" at bounding box center [315, 251] width 22 height 21
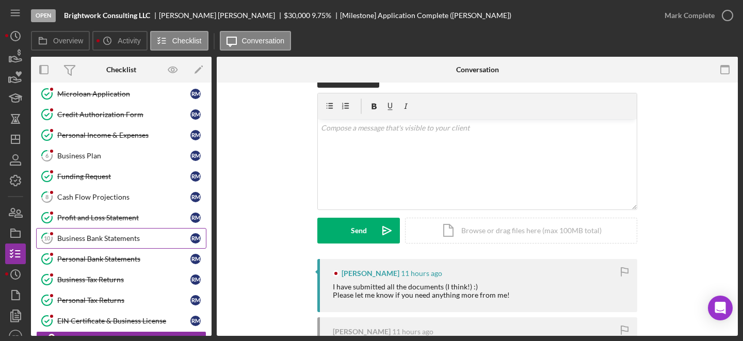
scroll to position [68, 0]
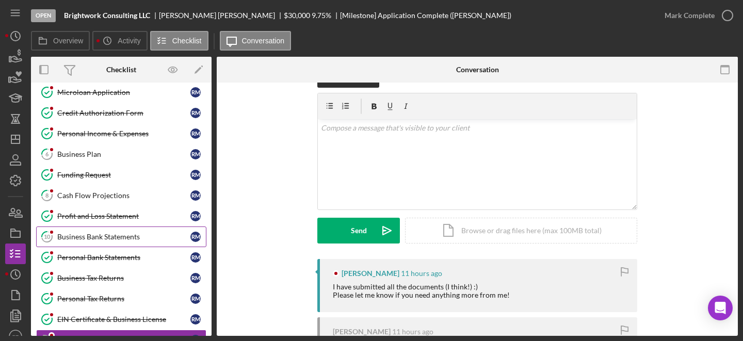
click at [123, 240] on div "Business Bank Statements" at bounding box center [123, 237] width 133 height 8
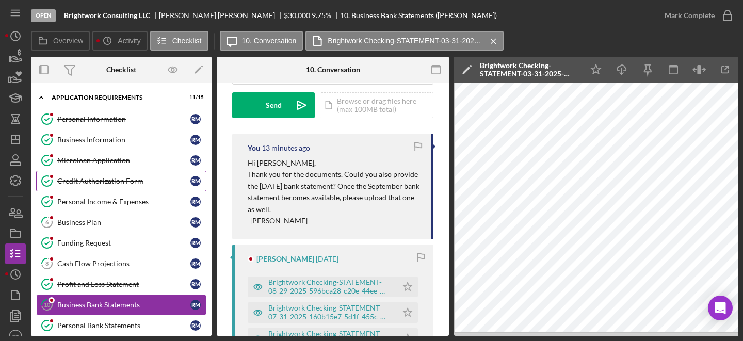
click at [128, 182] on div "Credit Authorization Form" at bounding box center [123, 181] width 133 height 8
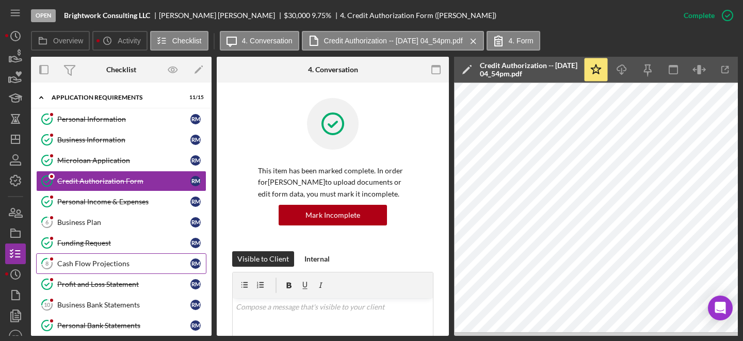
click at [125, 259] on link "8 Cash Flow Projections R M" at bounding box center [121, 263] width 170 height 21
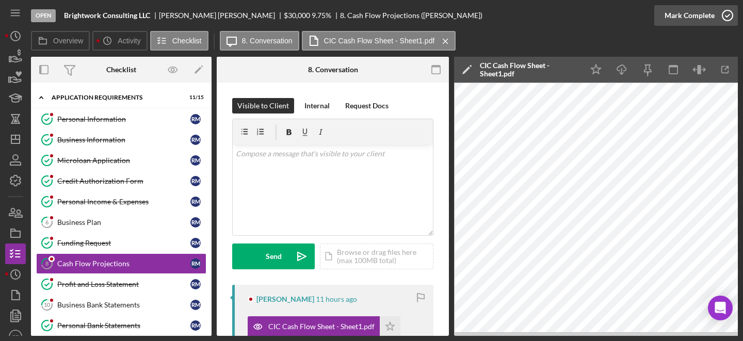
click at [675, 18] on icon "button" at bounding box center [727, 16] width 26 height 26
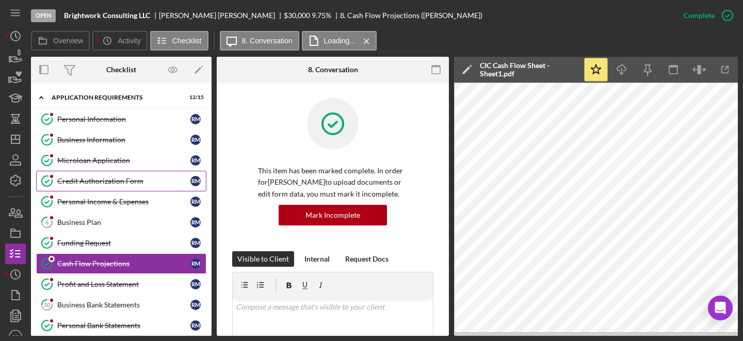
click at [129, 186] on link "Credit Authorization Form Credit Authorization Form R M" at bounding box center [121, 181] width 170 height 21
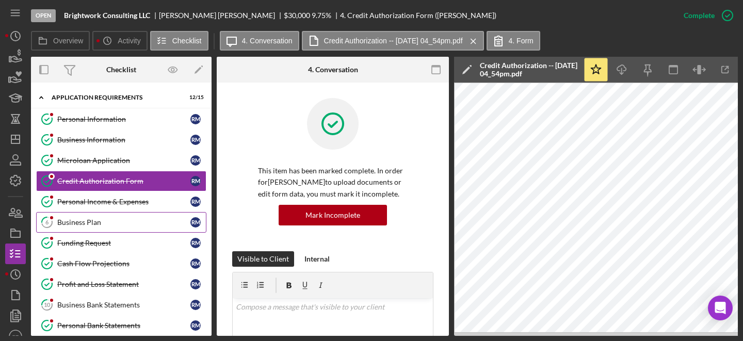
click at [144, 220] on div "Business Plan" at bounding box center [123, 222] width 133 height 8
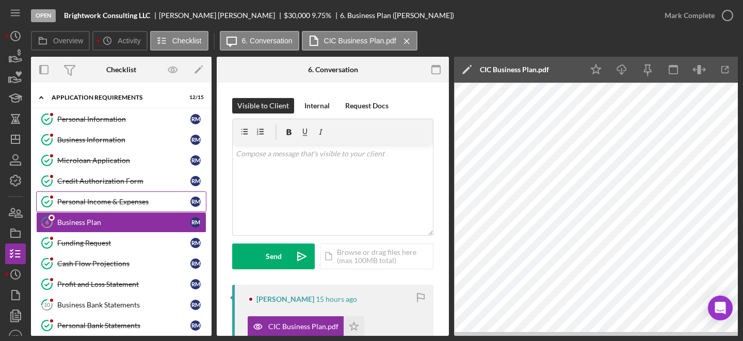
click at [118, 203] on div "Personal Income & Expenses" at bounding box center [123, 202] width 133 height 8
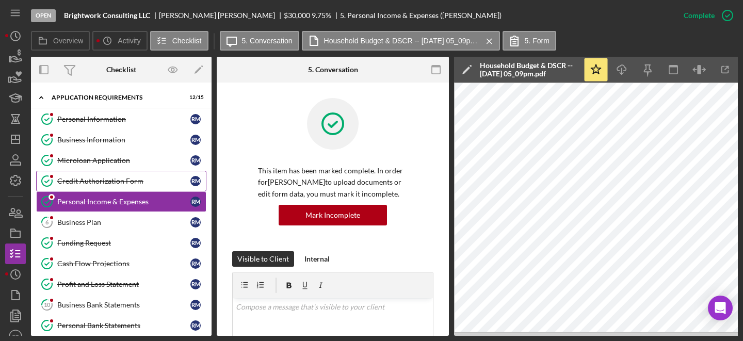
click at [120, 181] on div "Credit Authorization Form" at bounding box center [123, 181] width 133 height 8
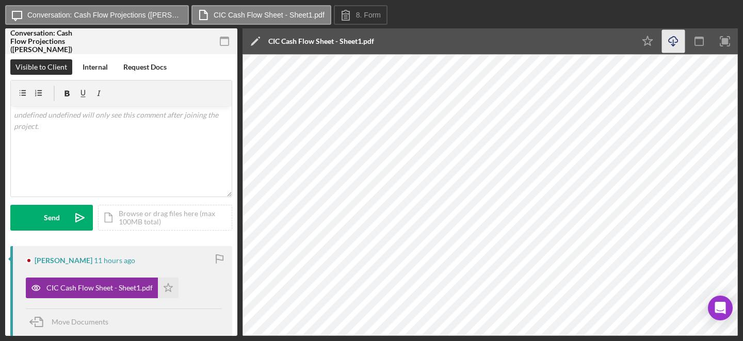
click at [673, 41] on line "button" at bounding box center [673, 43] width 0 height 6
